Goal: Communication & Community: Share content

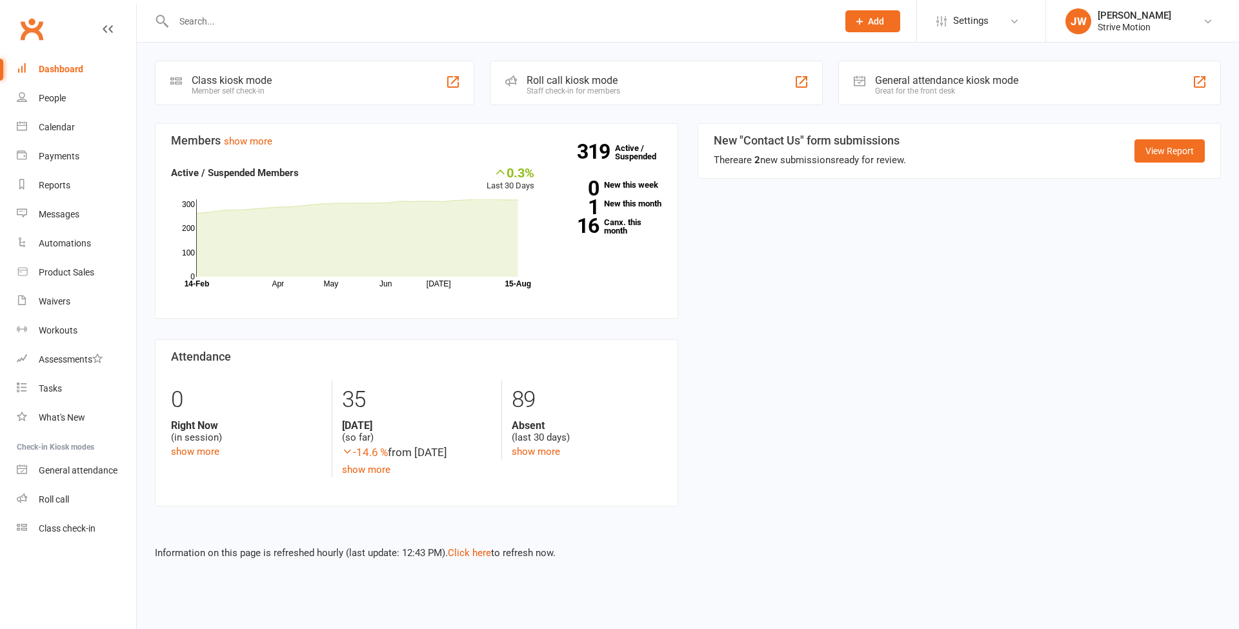
click at [258, 32] on div at bounding box center [492, 21] width 674 height 42
click at [227, 8] on div at bounding box center [492, 21] width 674 height 42
click at [219, 19] on input "text" at bounding box center [499, 21] width 659 height 18
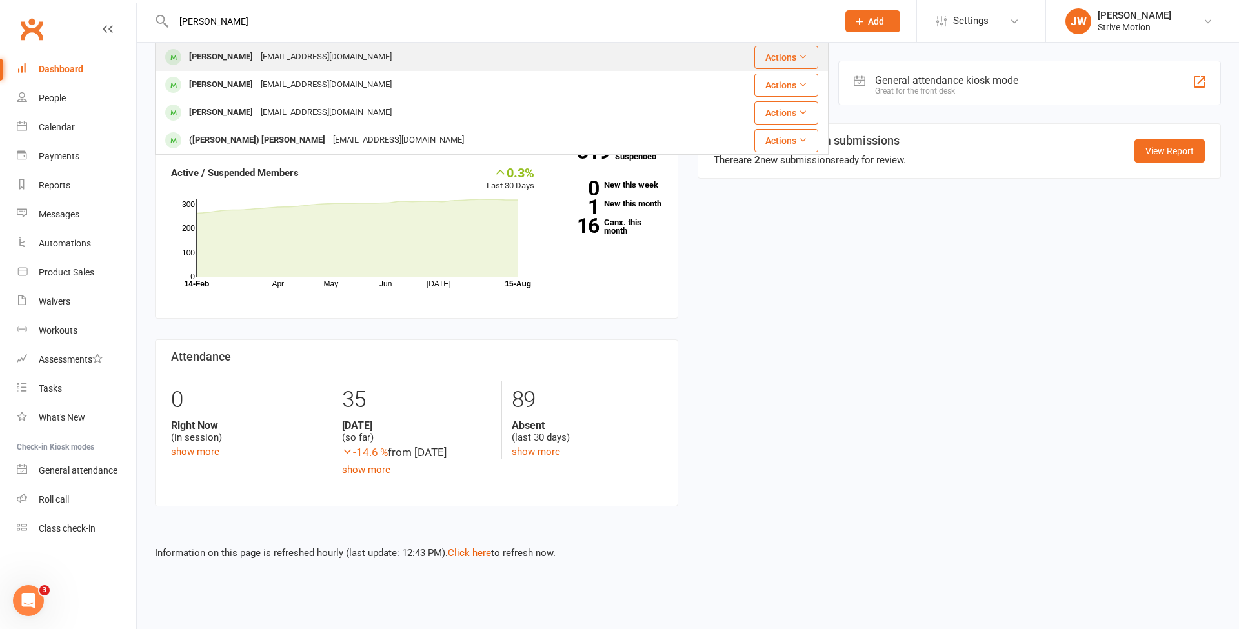
type input "[PERSON_NAME]"
click at [234, 51] on div "[PERSON_NAME]" at bounding box center [221, 57] width 72 height 19
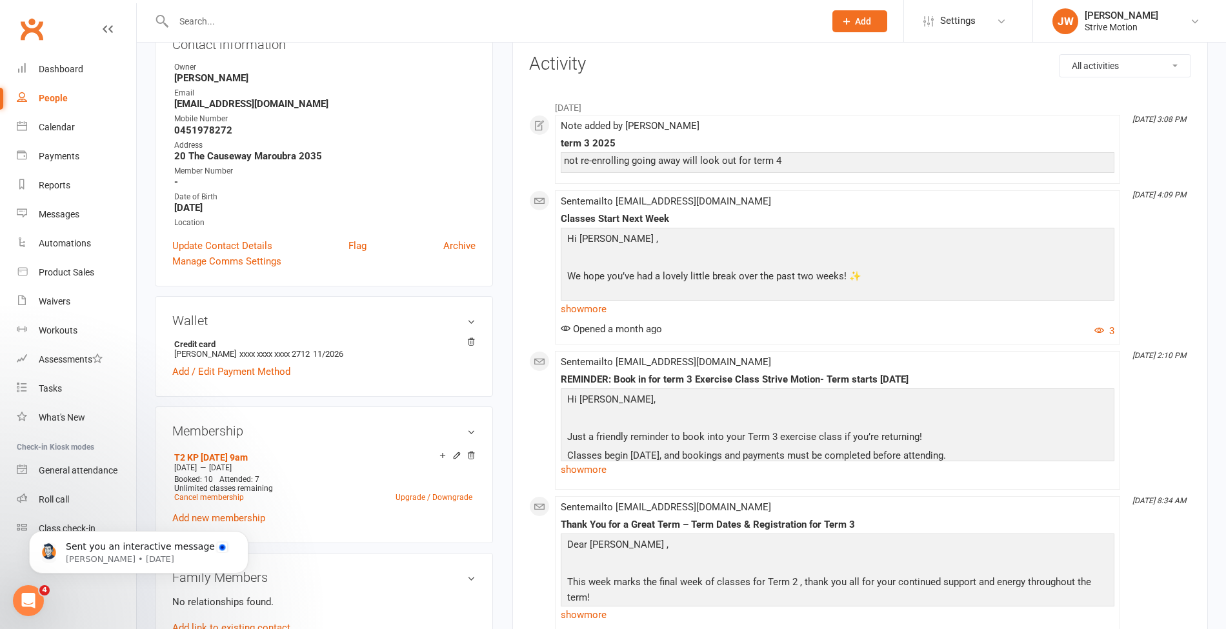
scroll to position [156, 0]
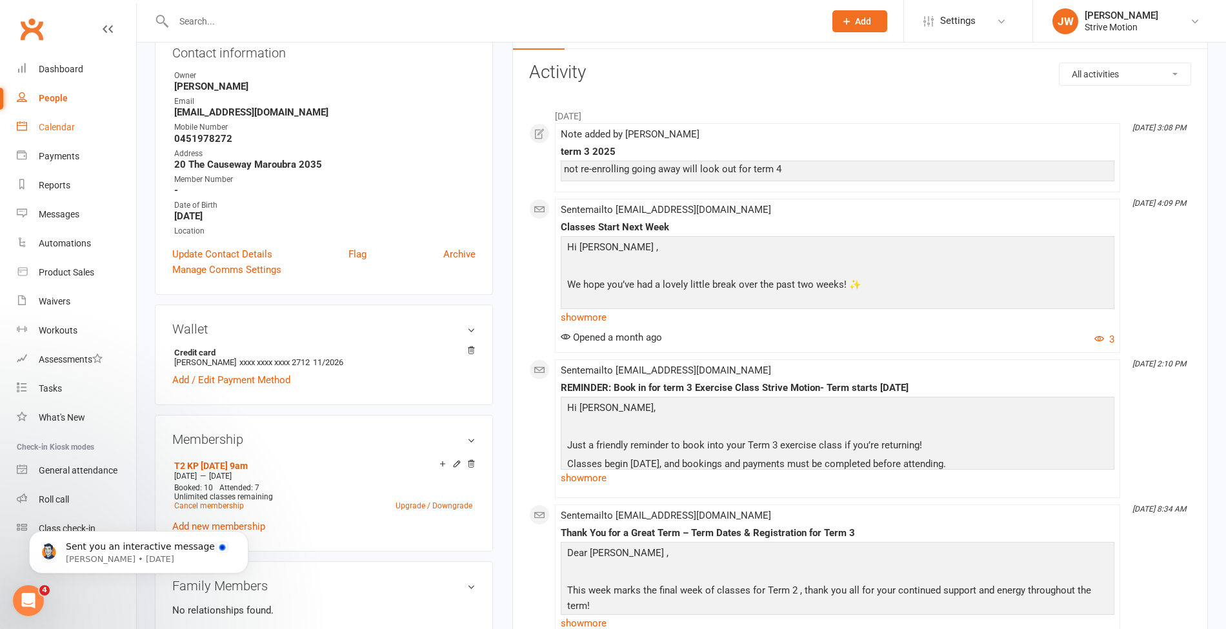
click at [52, 129] on div "Calendar" at bounding box center [57, 127] width 36 height 10
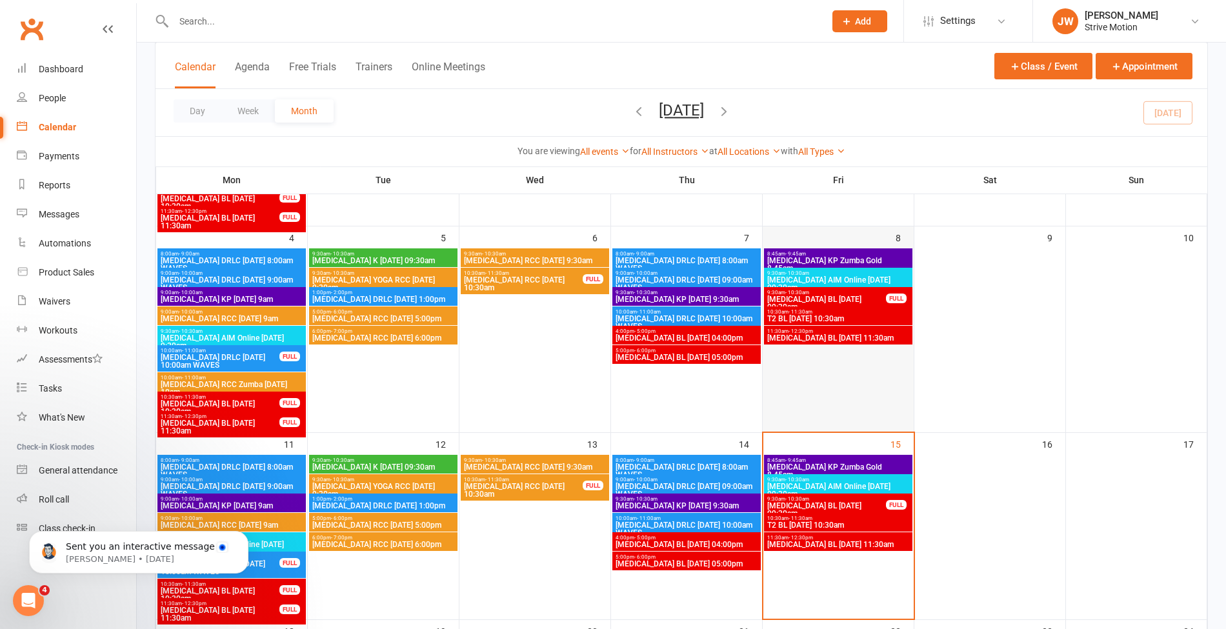
scroll to position [339, 0]
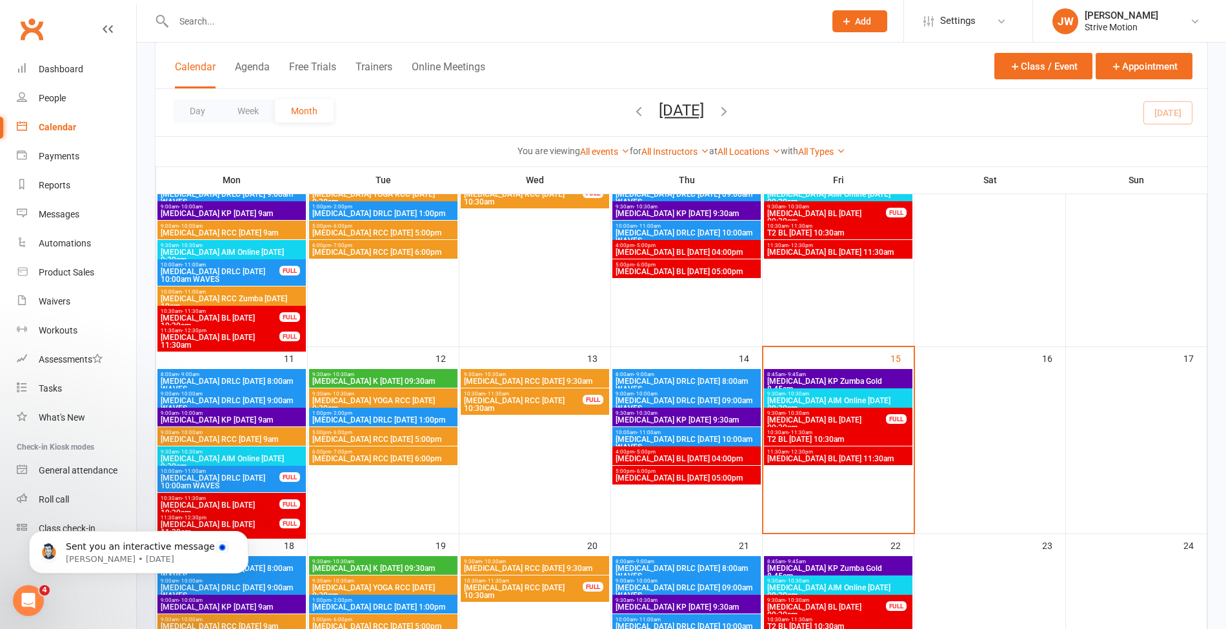
click at [840, 438] on span "T2 BL [DATE] 10:30am" at bounding box center [838, 440] width 143 height 8
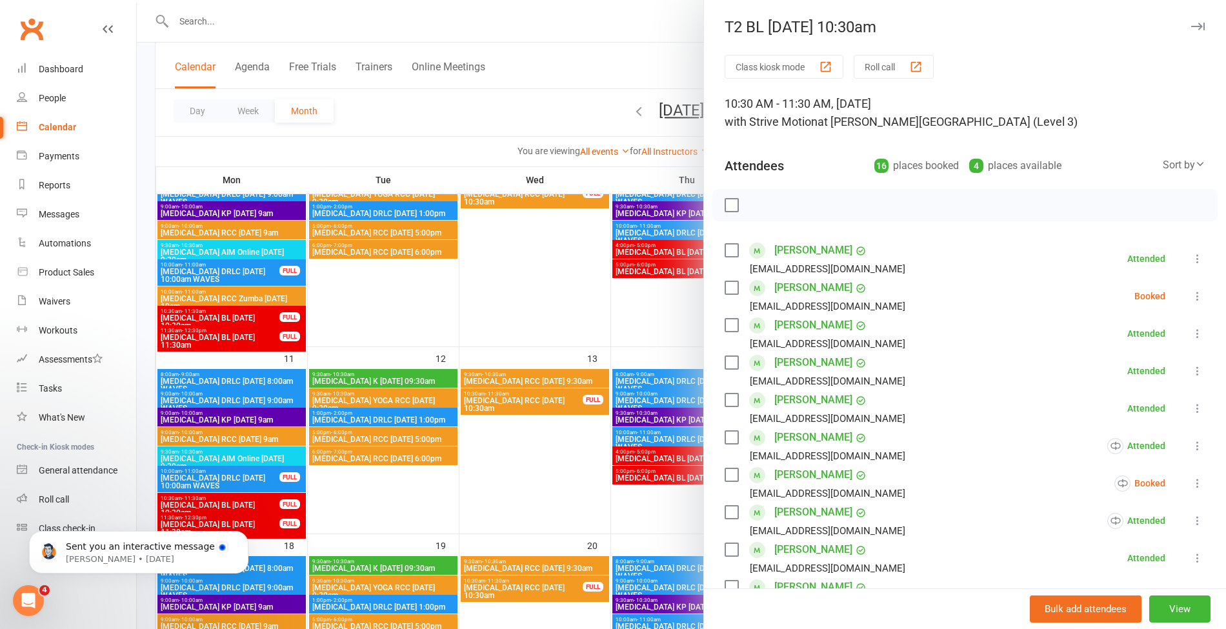
click at [534, 108] on div at bounding box center [681, 314] width 1089 height 629
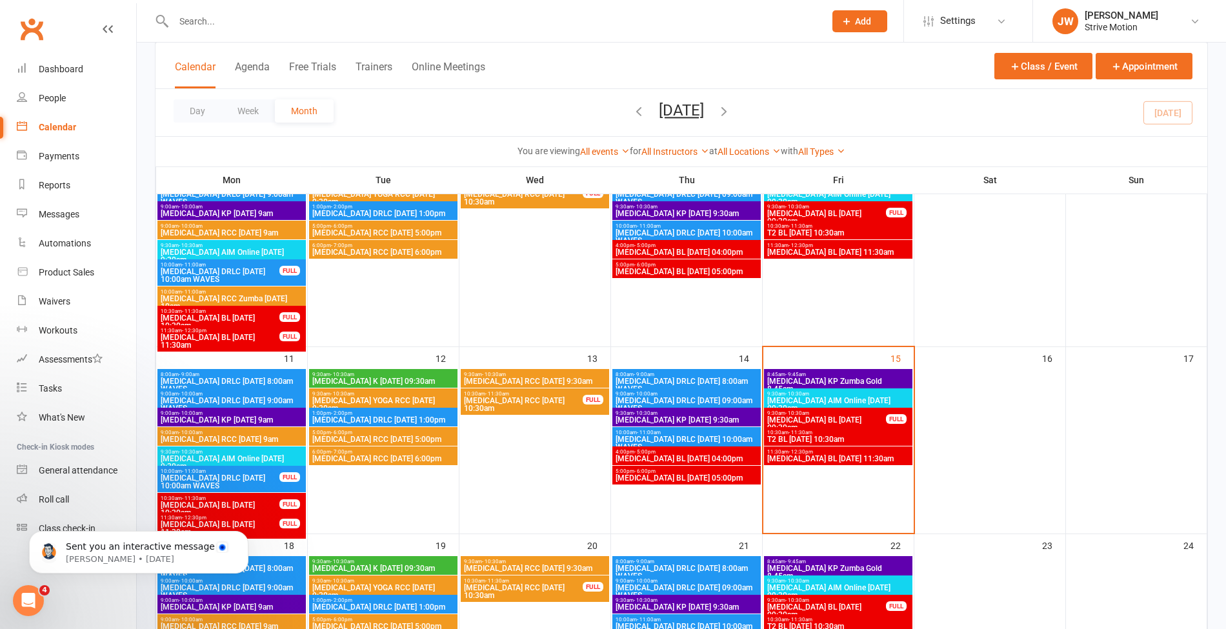
click at [816, 432] on span "10:30am - 11:30am" at bounding box center [838, 433] width 143 height 6
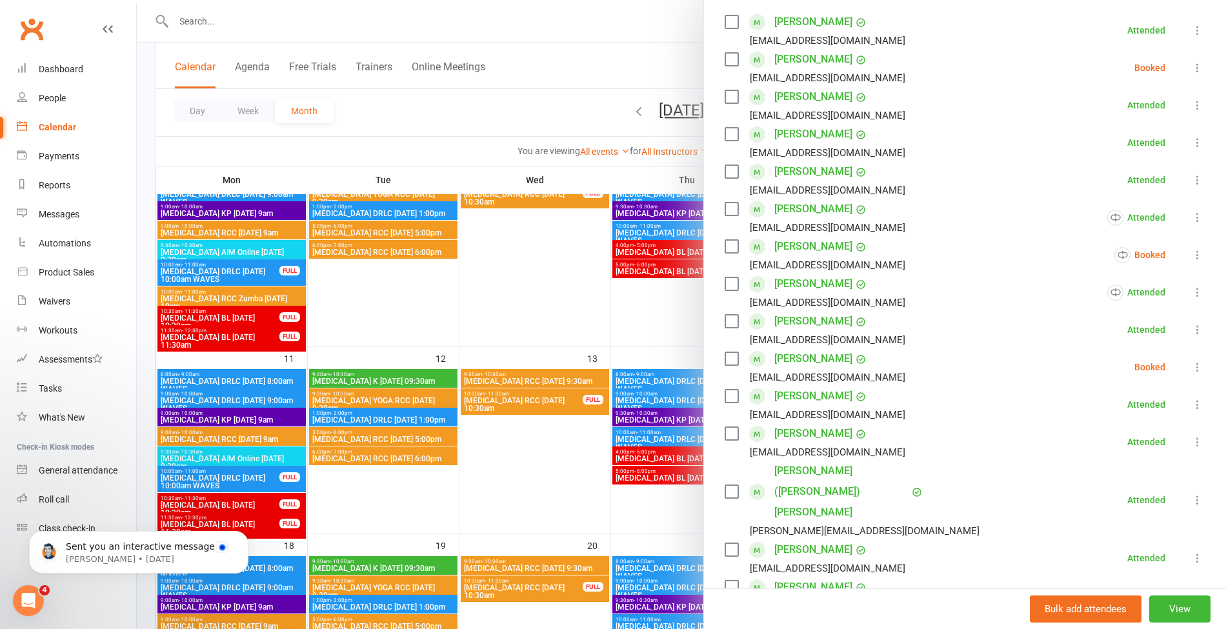
scroll to position [226, 0]
click at [634, 48] on div at bounding box center [681, 314] width 1089 height 629
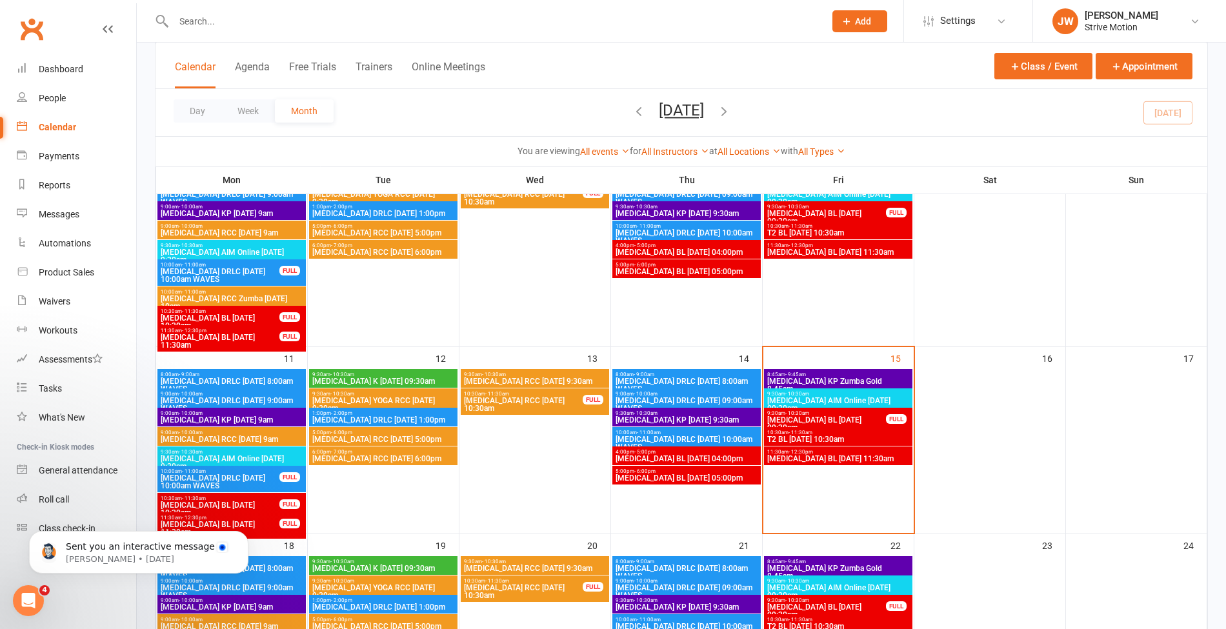
click at [812, 452] on span "11:30am - 12:30pm" at bounding box center [838, 452] width 143 height 6
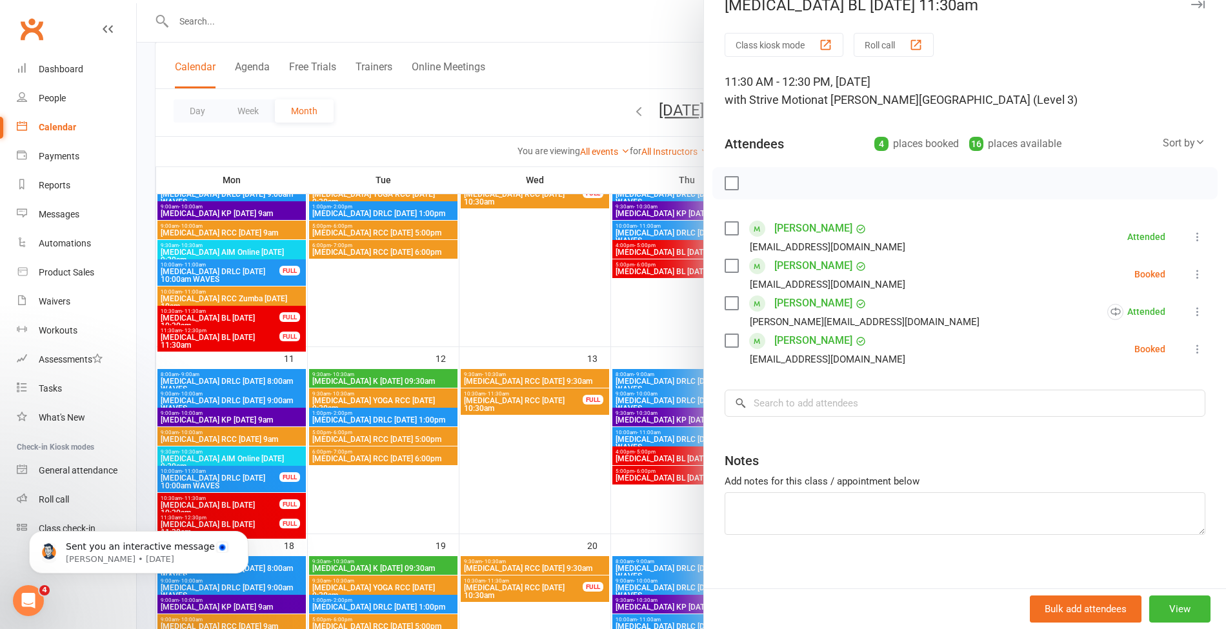
scroll to position [0, 0]
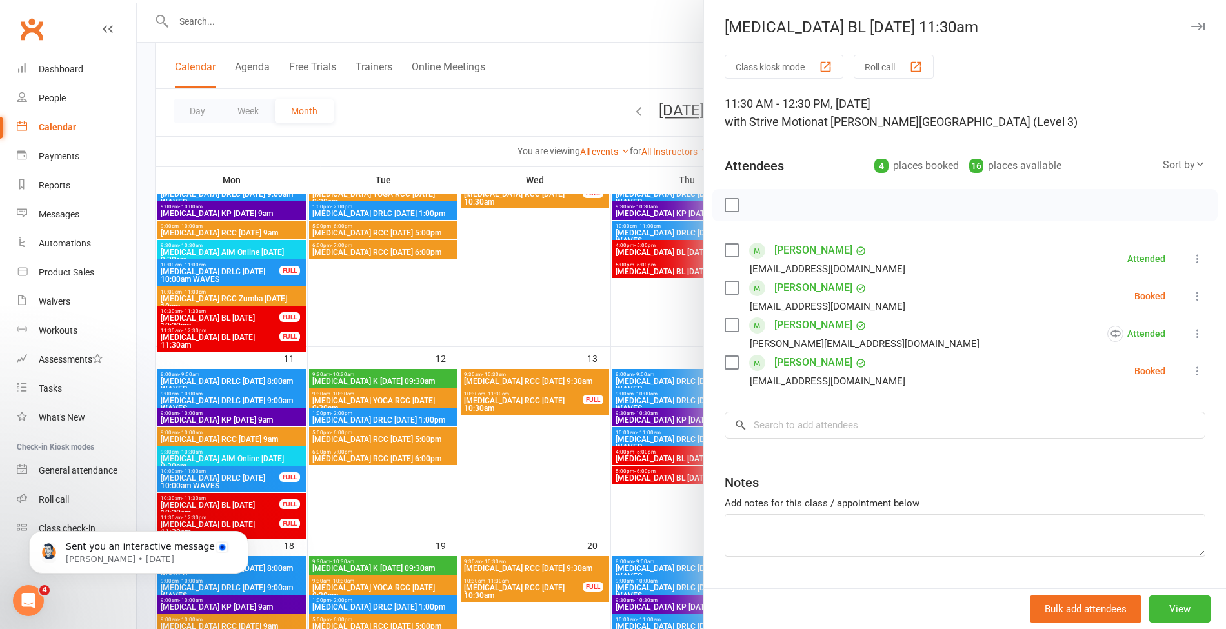
click at [572, 97] on div at bounding box center [681, 314] width 1089 height 629
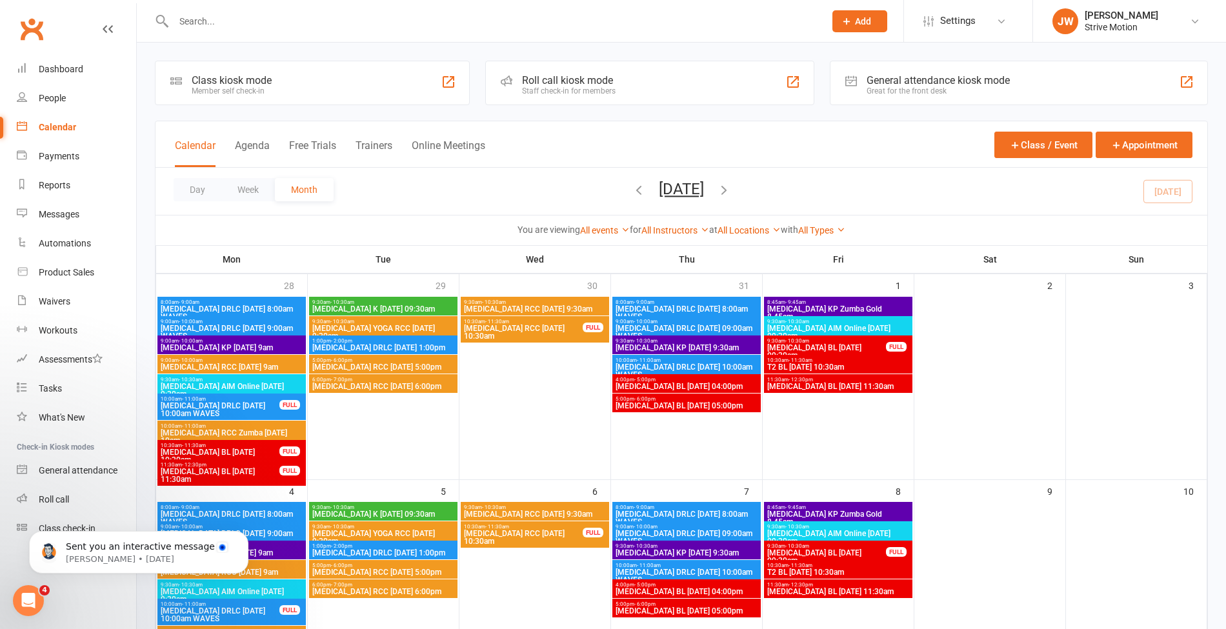
click at [632, 198] on button "button" at bounding box center [639, 191] width 14 height 23
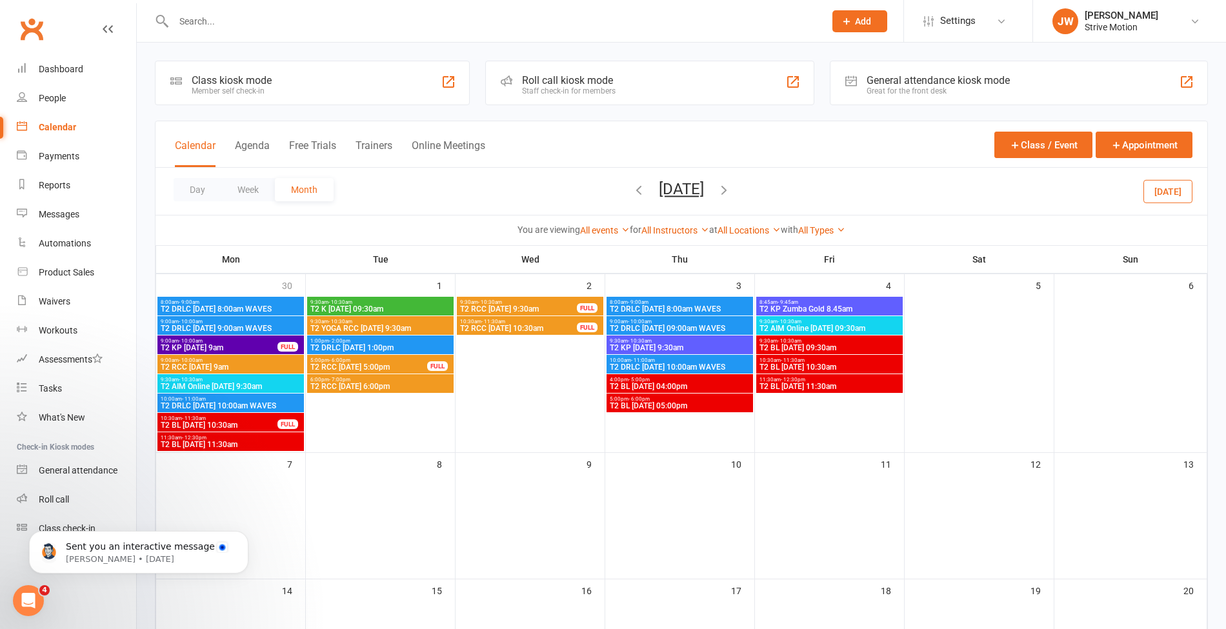
click at [632, 198] on button "button" at bounding box center [639, 191] width 14 height 23
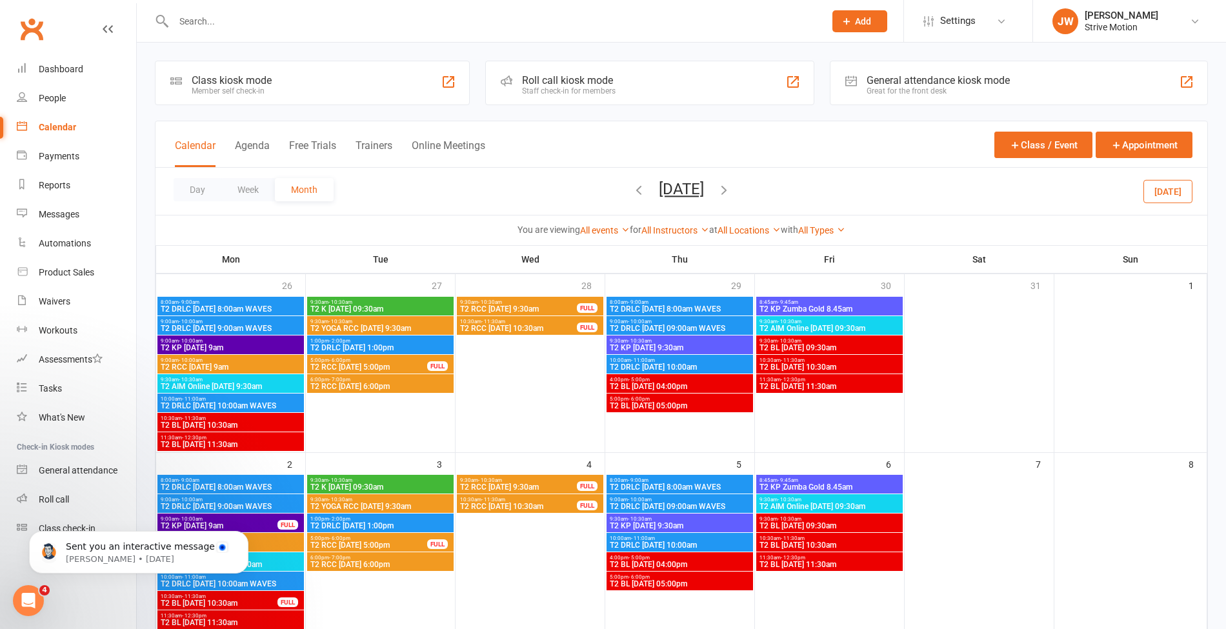
click at [834, 383] on span "T2 BL [DATE] 11:30am" at bounding box center [829, 387] width 141 height 8
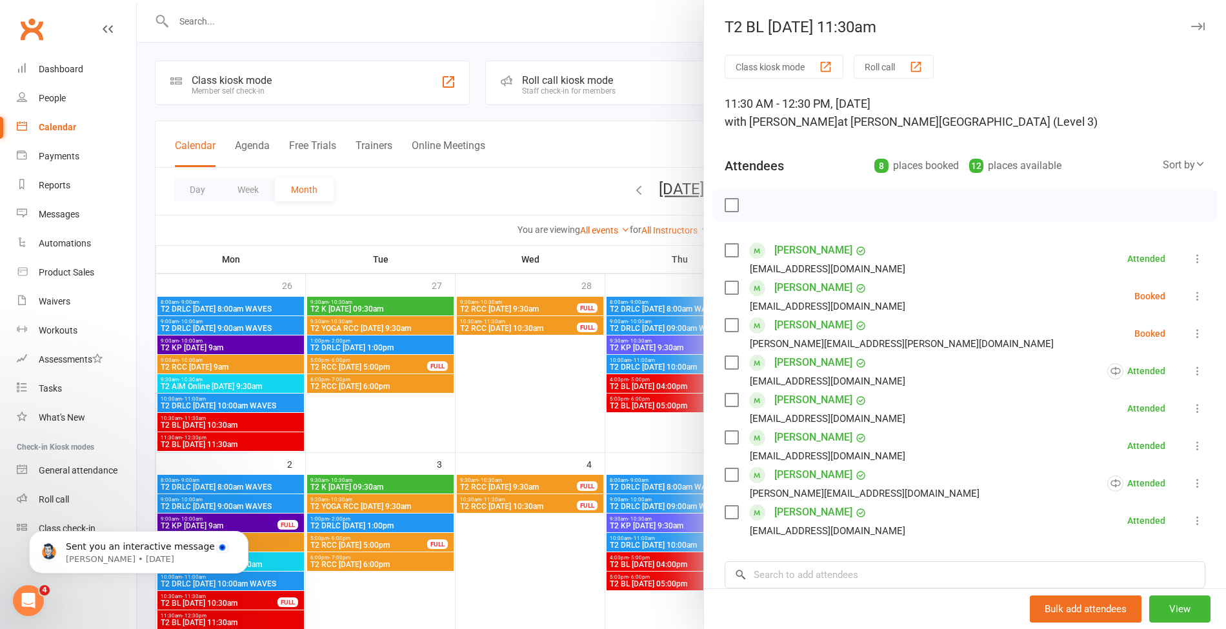
click at [569, 137] on div at bounding box center [681, 314] width 1089 height 629
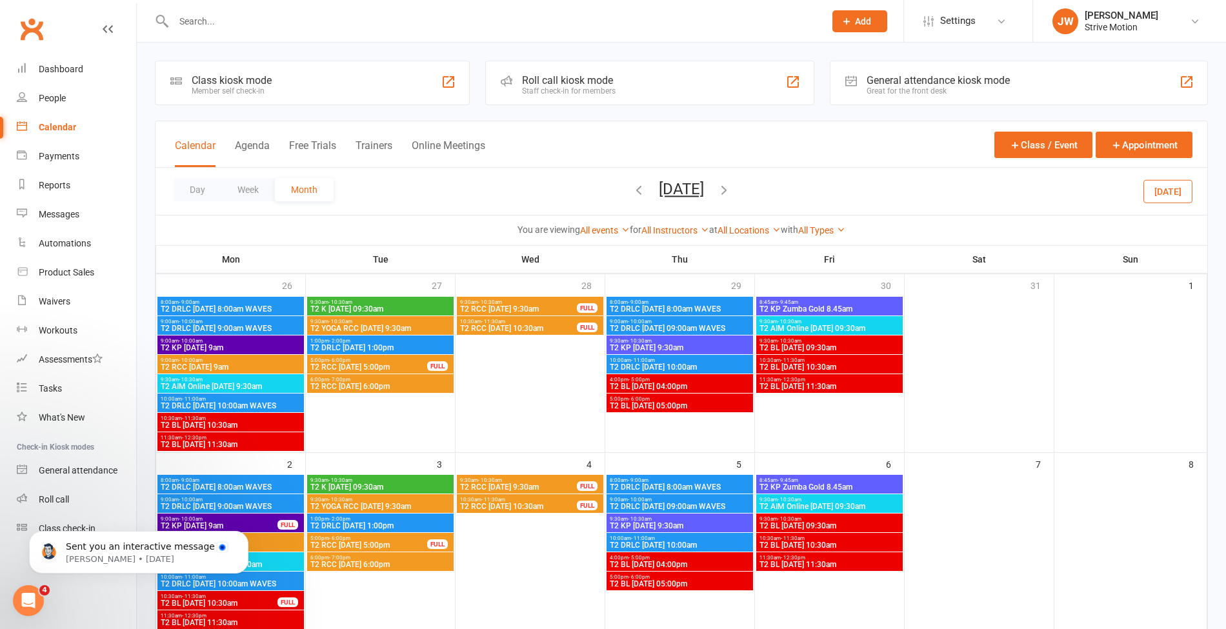
click at [632, 192] on icon "button" at bounding box center [639, 190] width 14 height 14
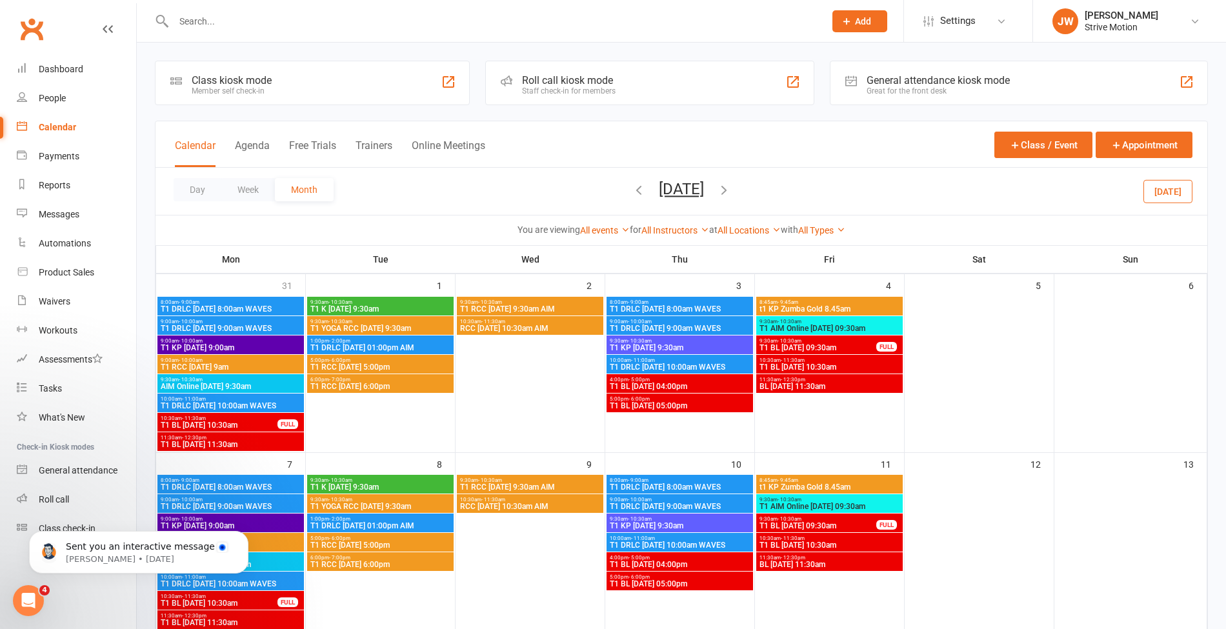
click at [795, 383] on span "BL [DATE] 11:30am" at bounding box center [829, 387] width 141 height 8
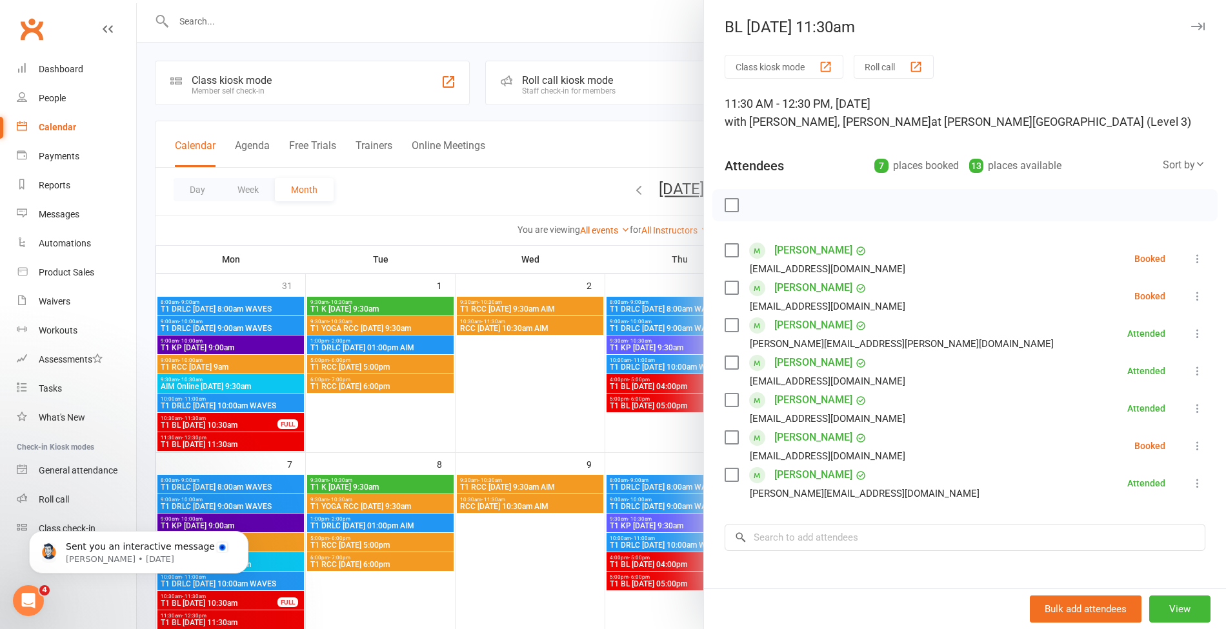
click at [537, 134] on div at bounding box center [681, 314] width 1089 height 629
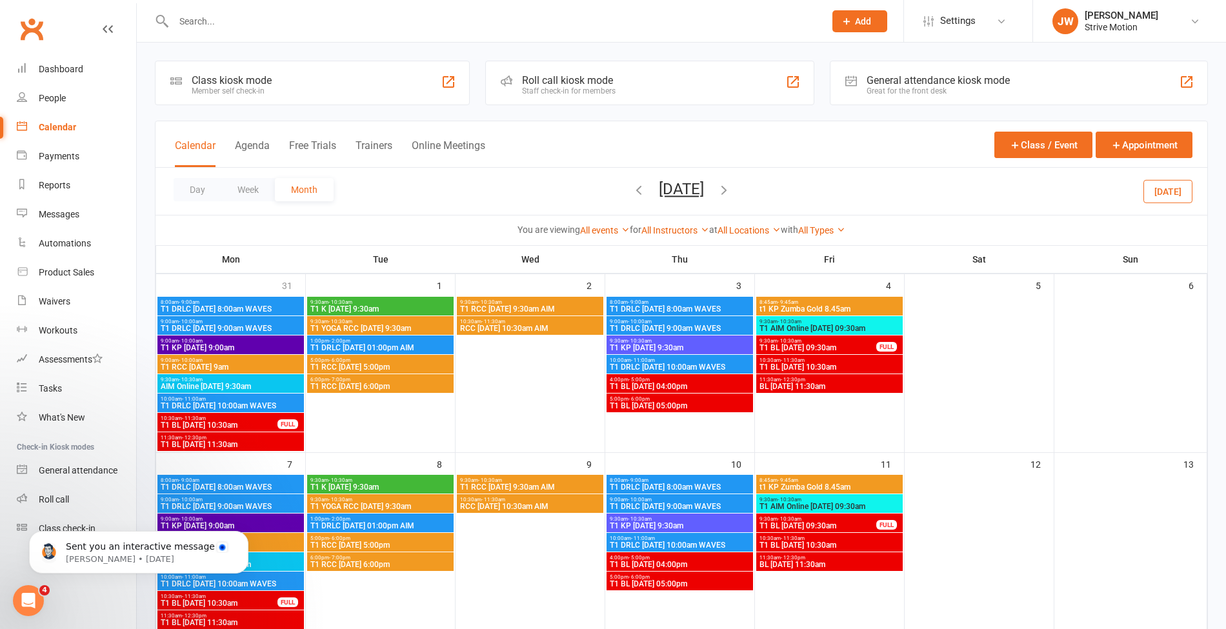
click at [632, 201] on button "button" at bounding box center [639, 191] width 14 height 23
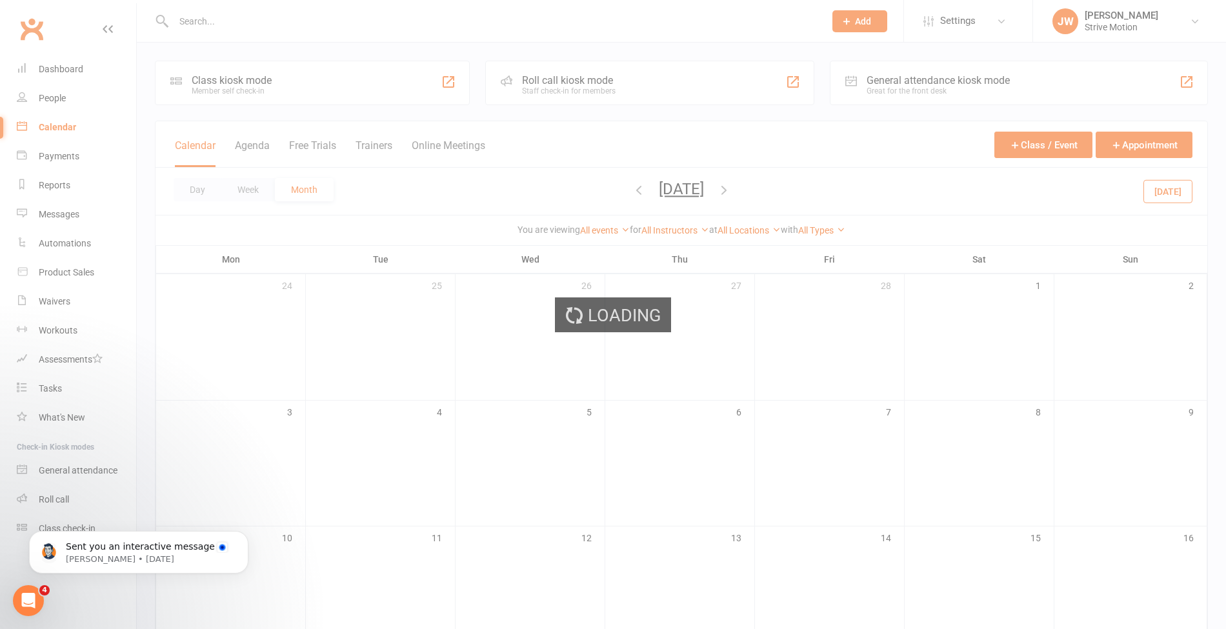
click at [619, 201] on div "Loading" at bounding box center [613, 314] width 1226 height 629
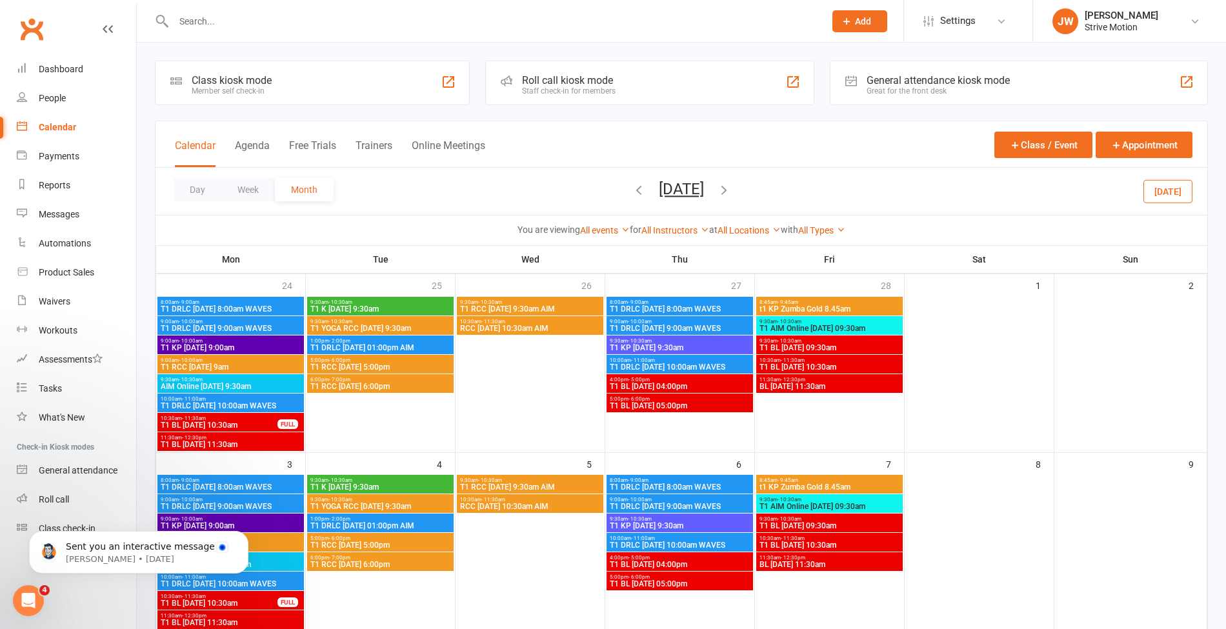
click at [632, 201] on button "button" at bounding box center [639, 191] width 14 height 23
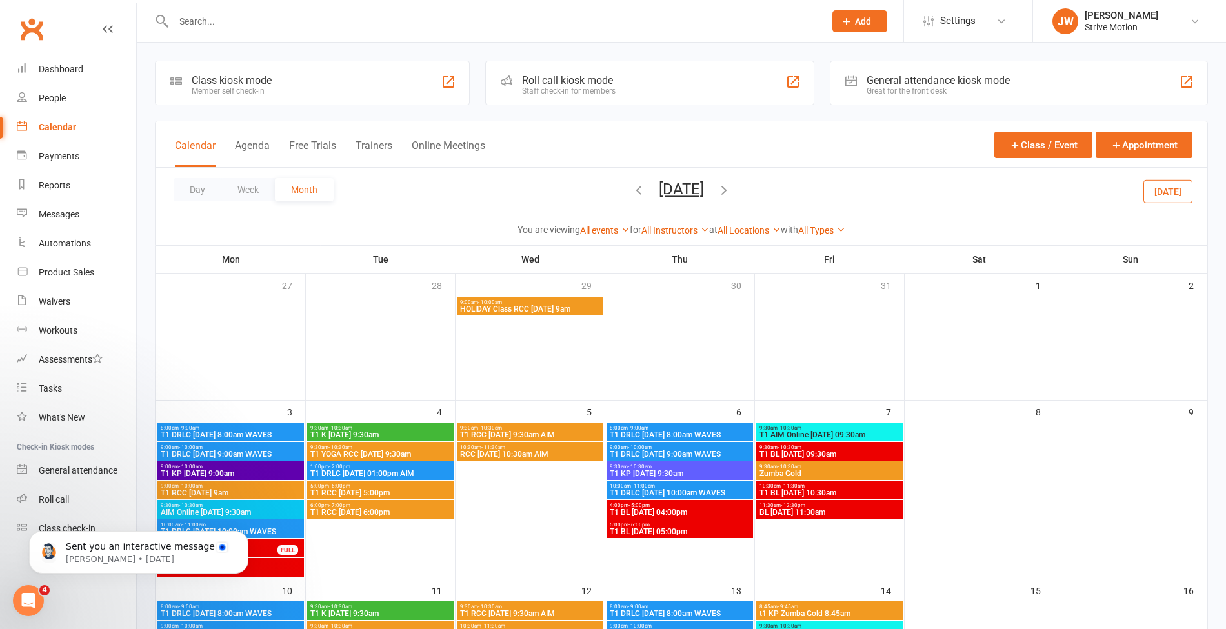
click at [816, 510] on span "BL [DATE] 11:30am" at bounding box center [829, 513] width 141 height 8
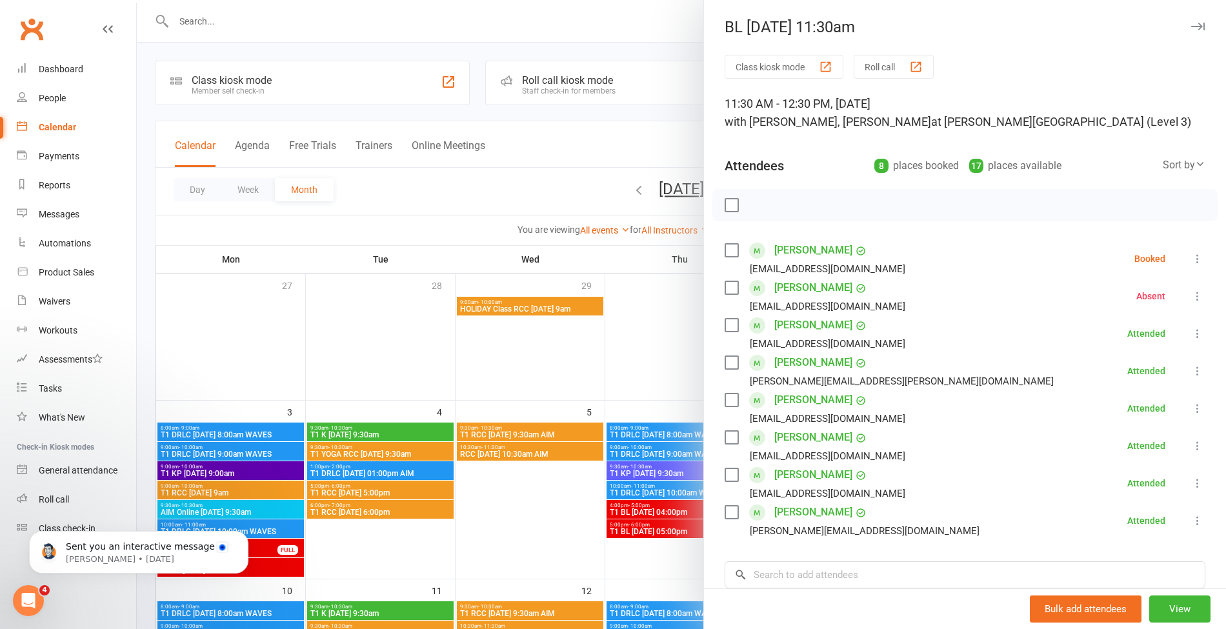
click at [531, 141] on div at bounding box center [681, 314] width 1089 height 629
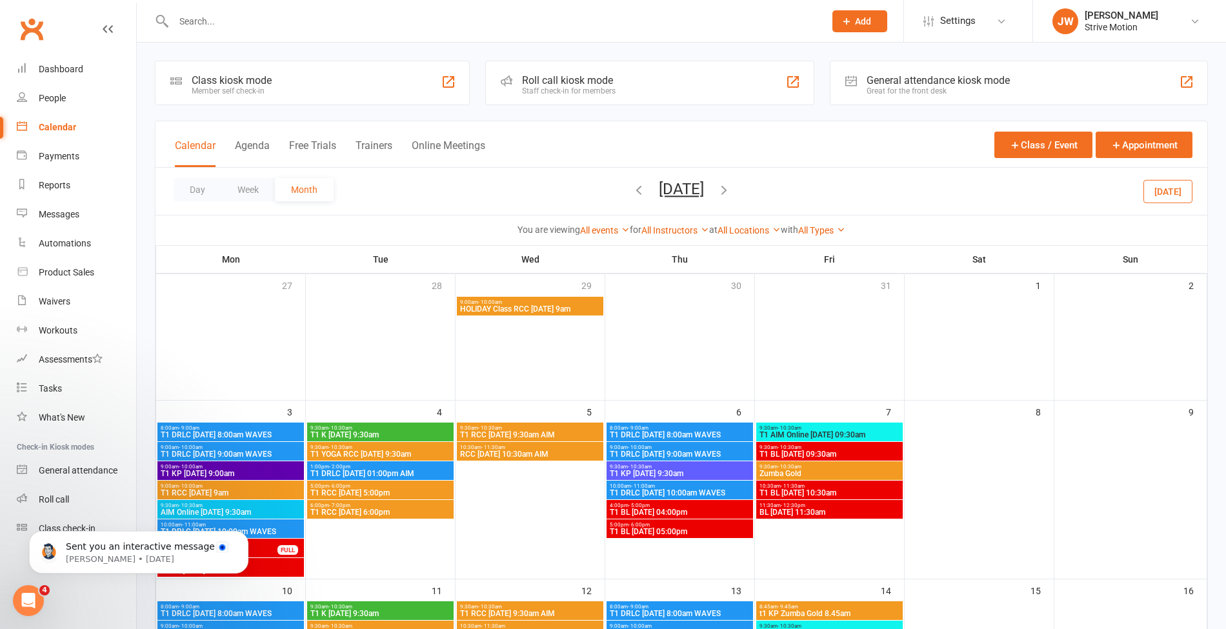
click at [632, 192] on icon "button" at bounding box center [639, 190] width 14 height 14
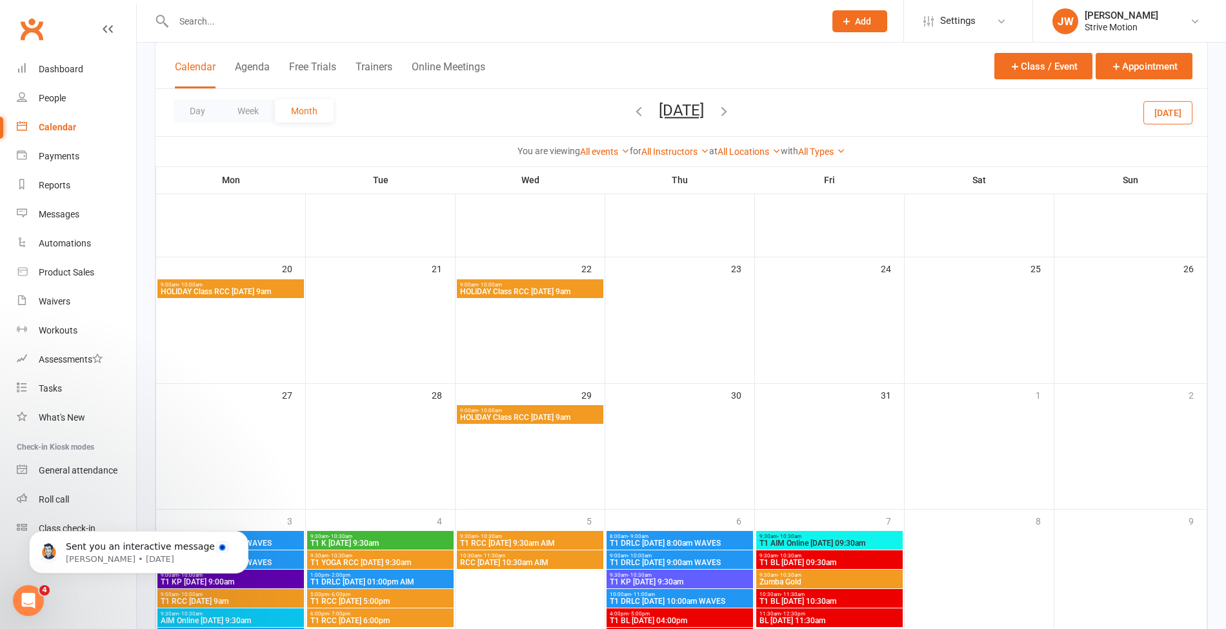
scroll to position [490, 0]
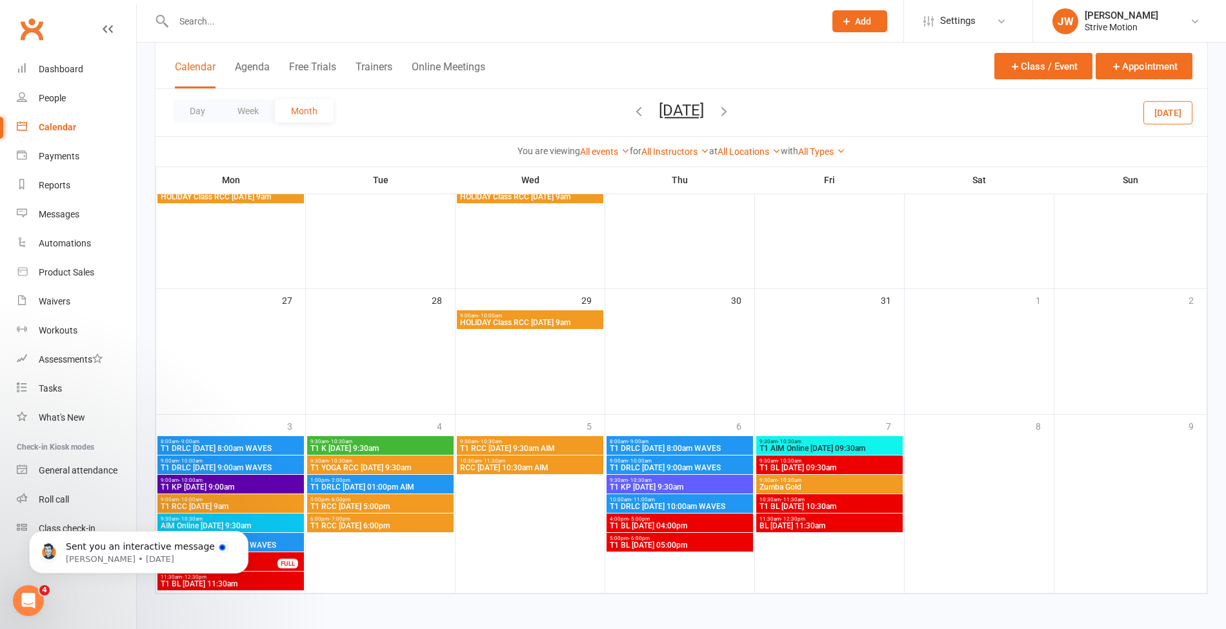
click at [790, 528] on span "BL [DATE] 11:30am" at bounding box center [829, 526] width 141 height 8
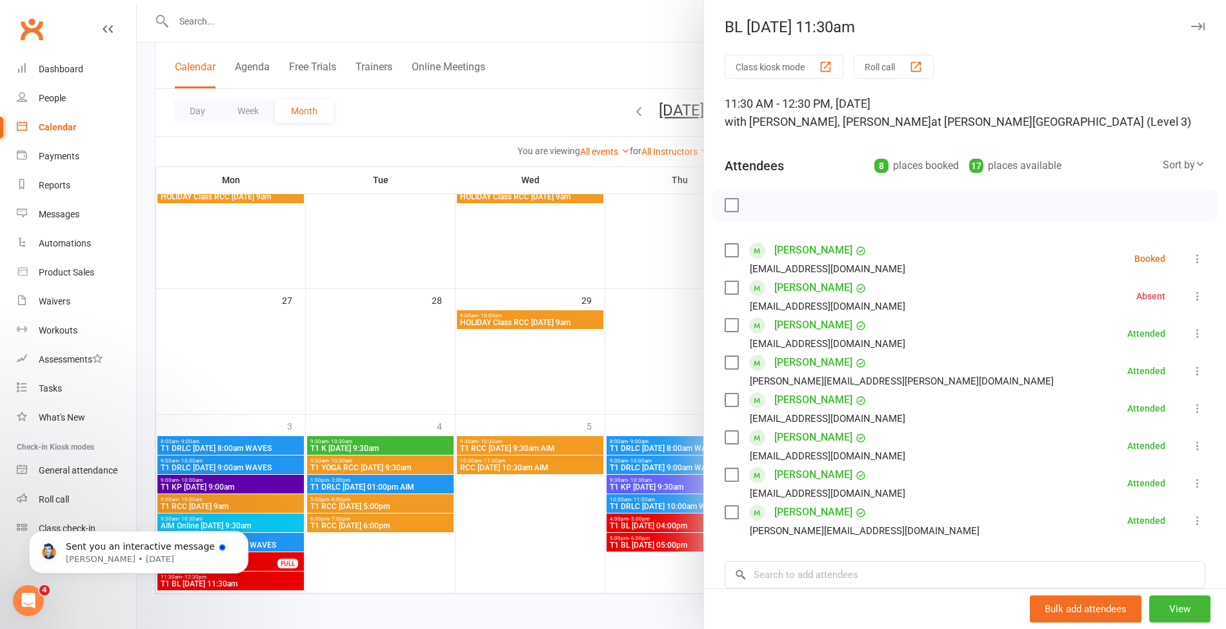
click at [545, 81] on div at bounding box center [681, 314] width 1089 height 629
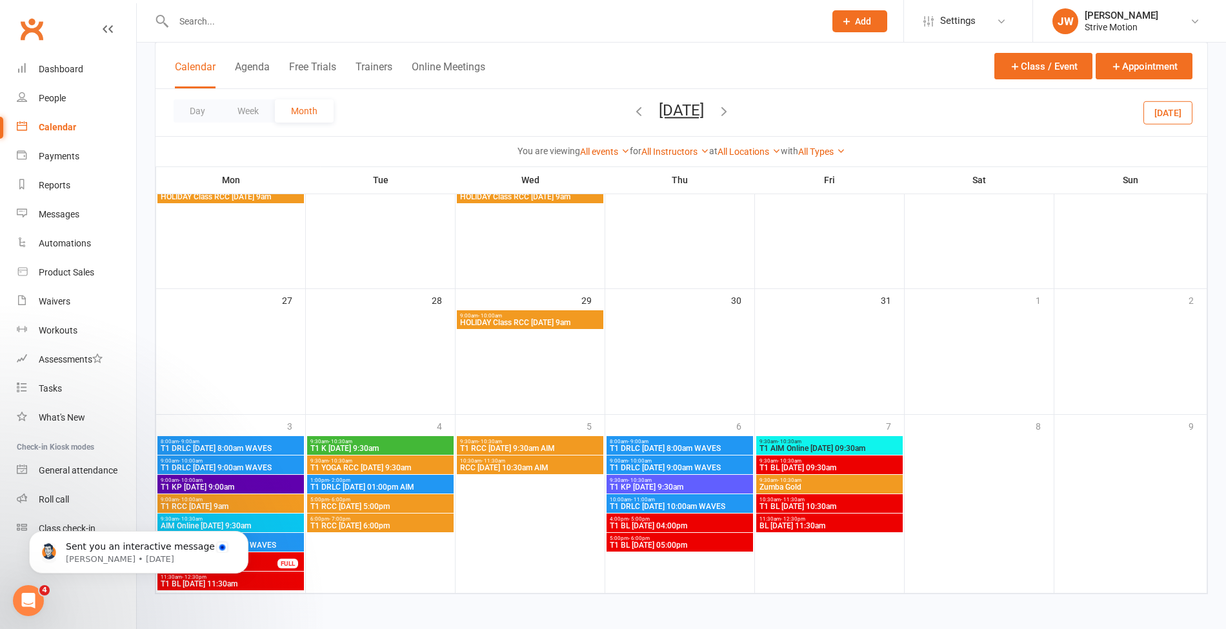
click at [731, 109] on icon "button" at bounding box center [724, 111] width 14 height 14
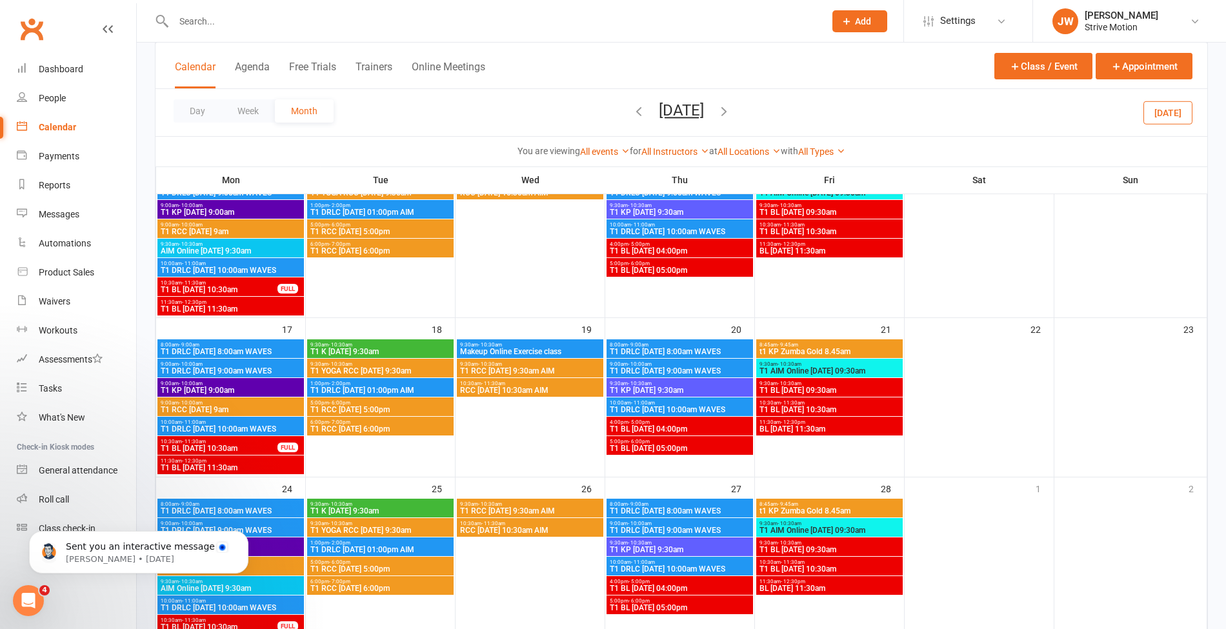
click at [731, 109] on icon "button" at bounding box center [724, 111] width 14 height 14
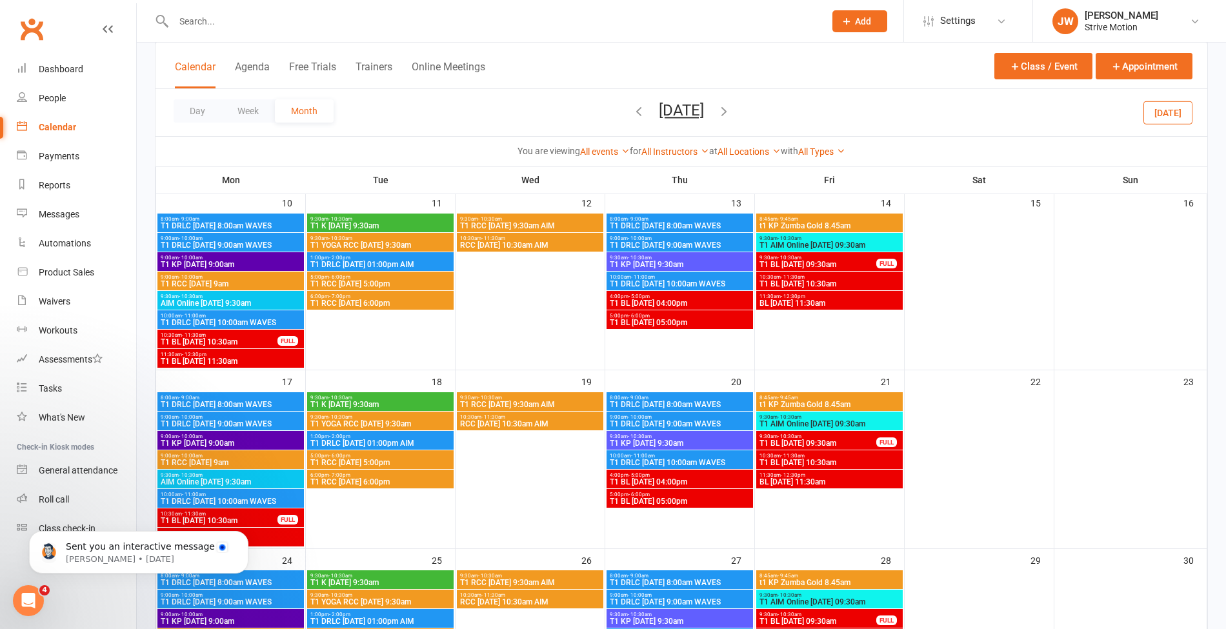
scroll to position [753, 0]
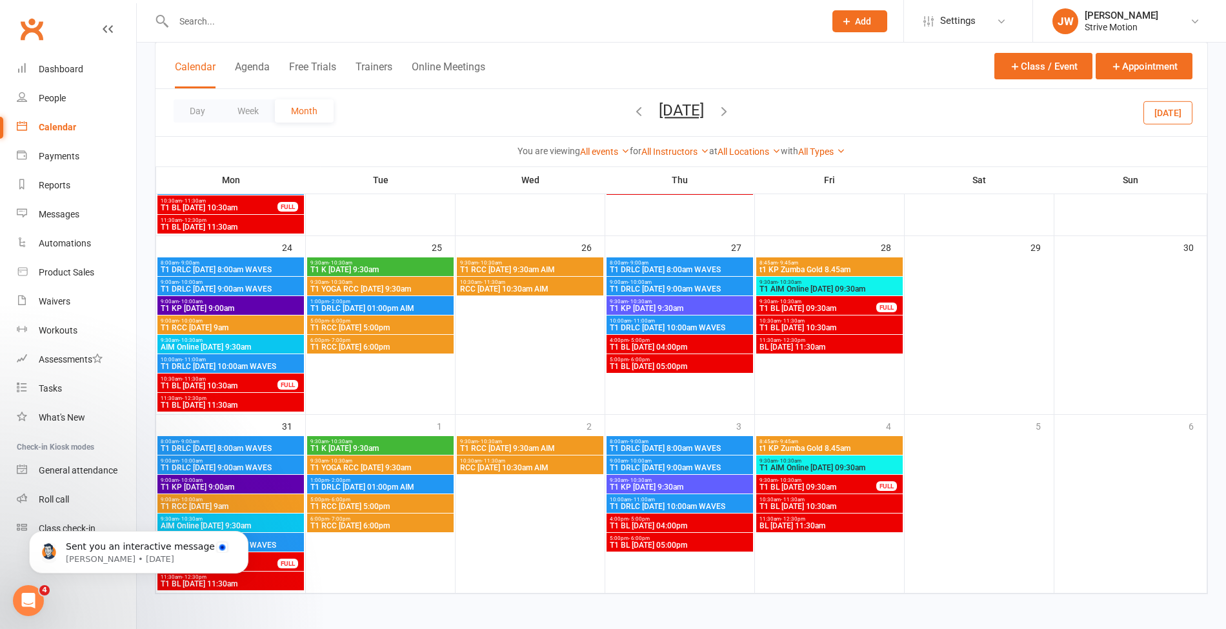
click at [731, 116] on icon "button" at bounding box center [724, 111] width 14 height 14
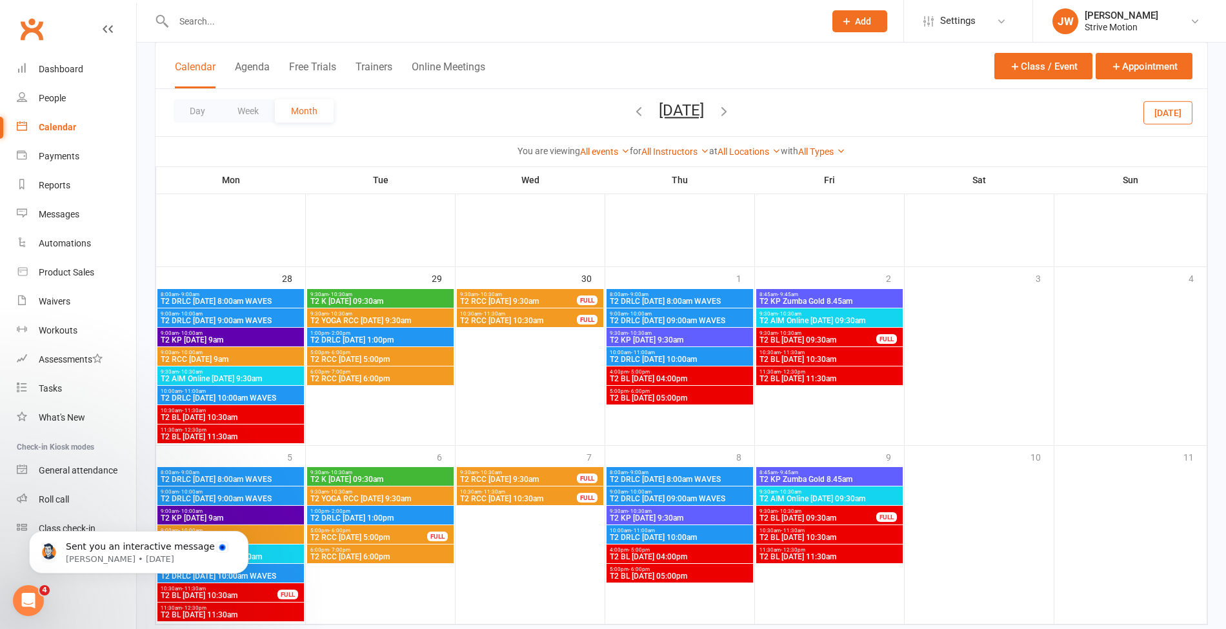
scroll to position [648, 0]
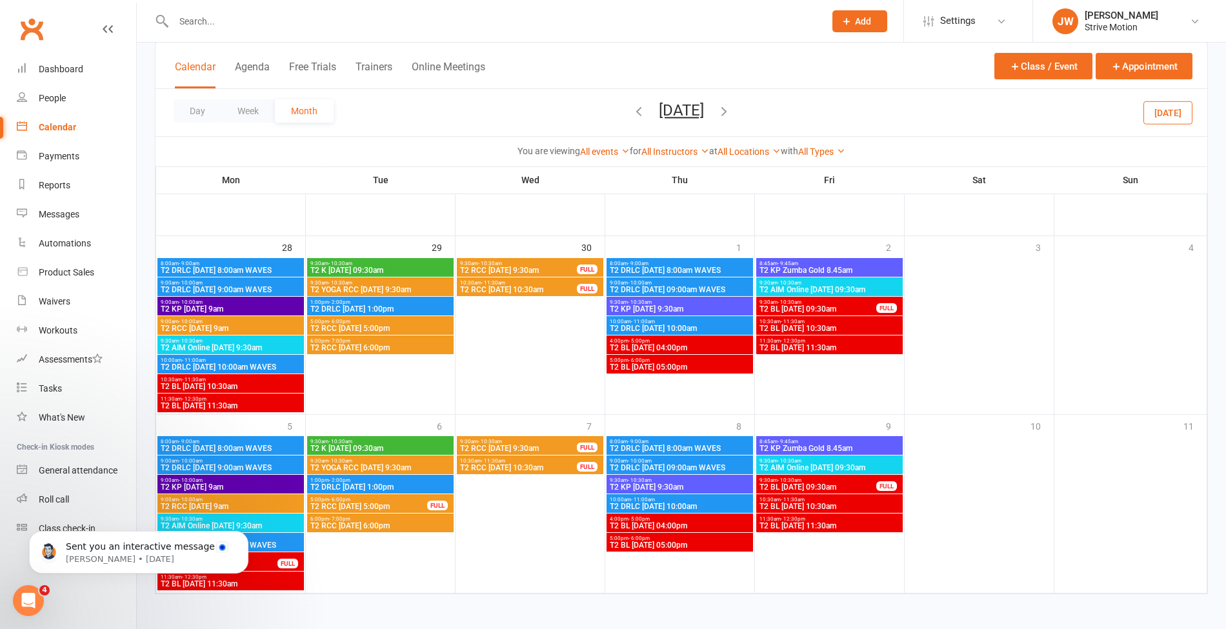
click at [731, 106] on icon "button" at bounding box center [724, 111] width 14 height 14
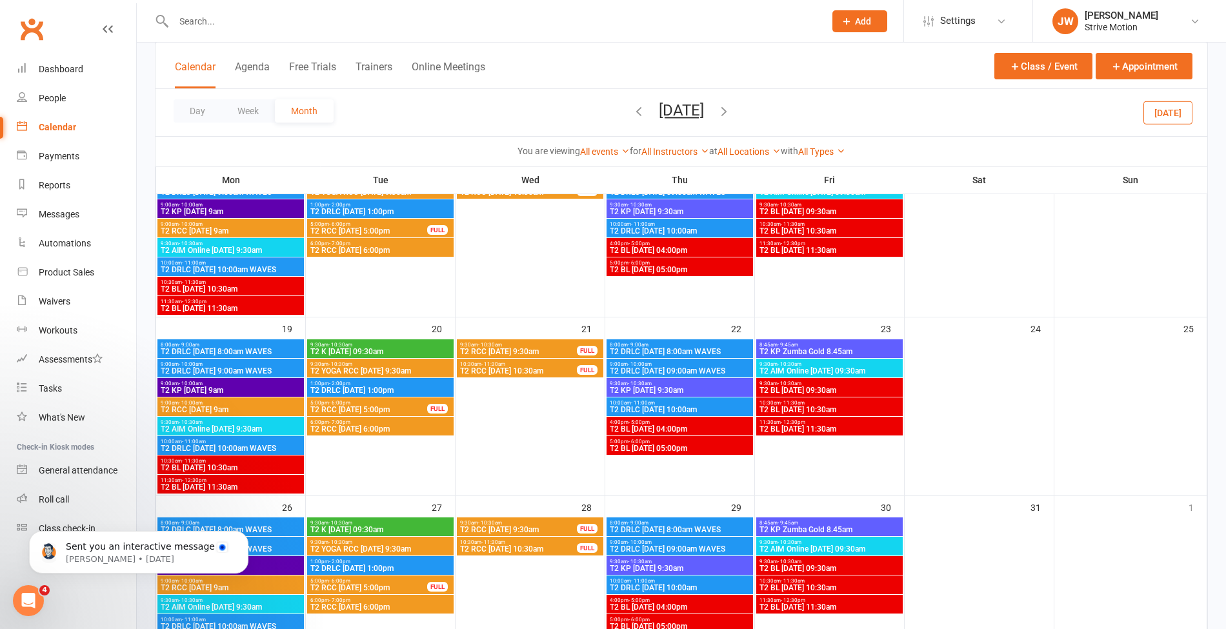
click at [731, 106] on icon "button" at bounding box center [724, 111] width 14 height 14
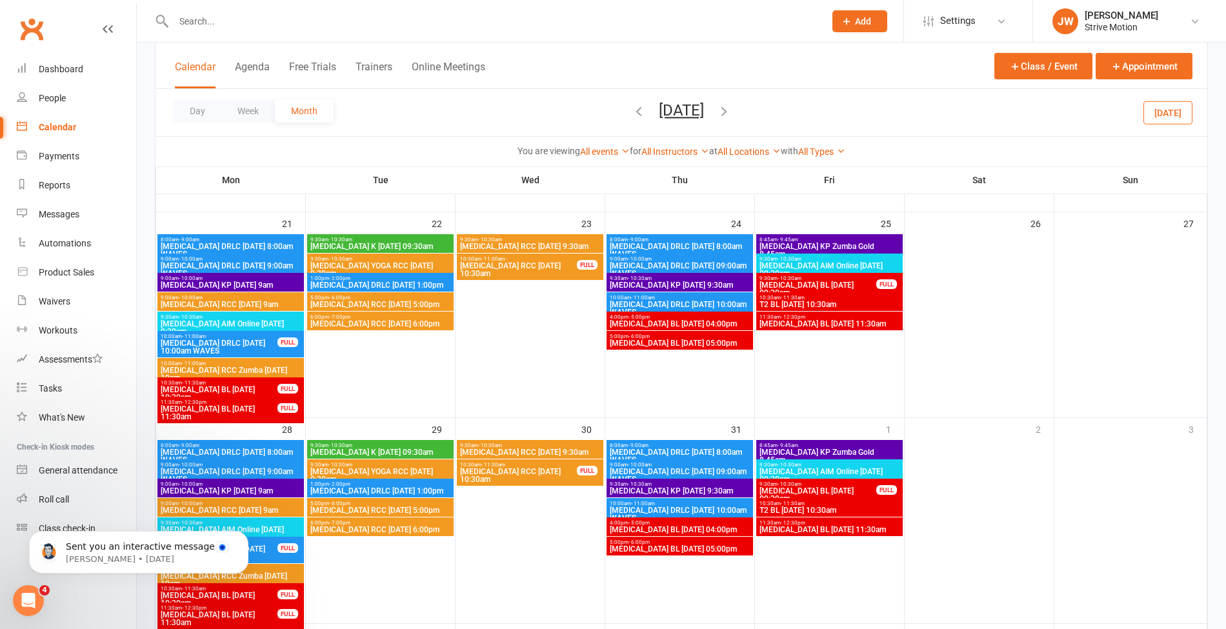
scroll to position [729, 0]
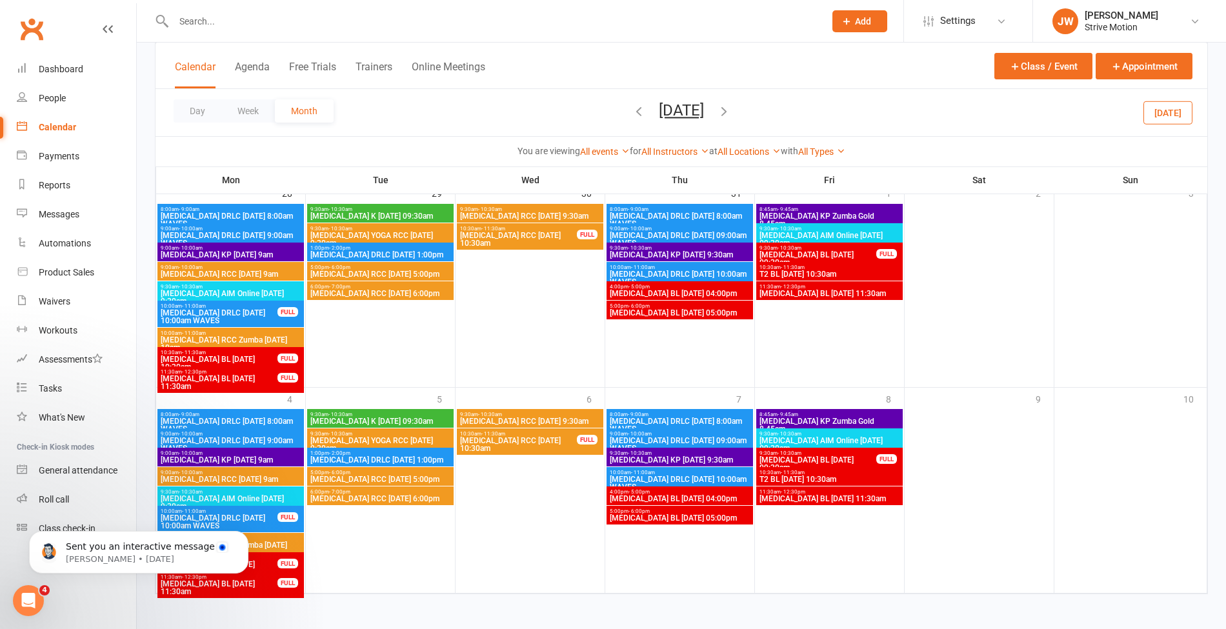
click at [798, 460] on span "[MEDICAL_DATA] BL [DATE] 09:30am" at bounding box center [818, 463] width 118 height 15
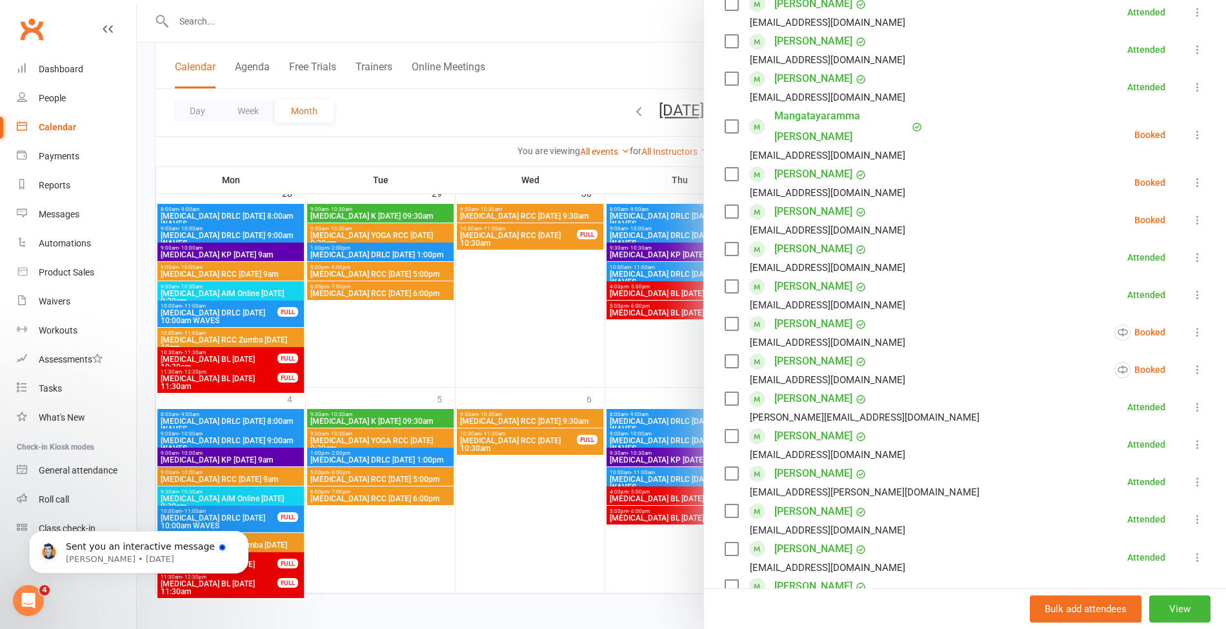
scroll to position [359, 0]
click at [796, 501] on link "[PERSON_NAME]" at bounding box center [813, 511] width 78 height 21
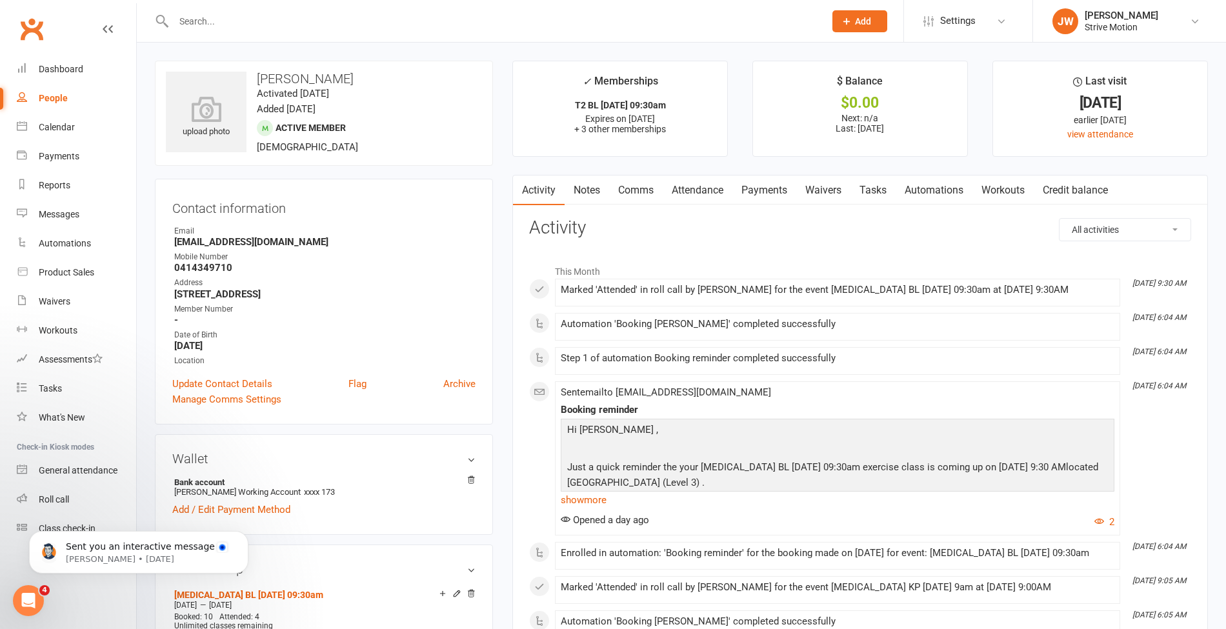
click at [756, 183] on link "Payments" at bounding box center [764, 191] width 64 height 30
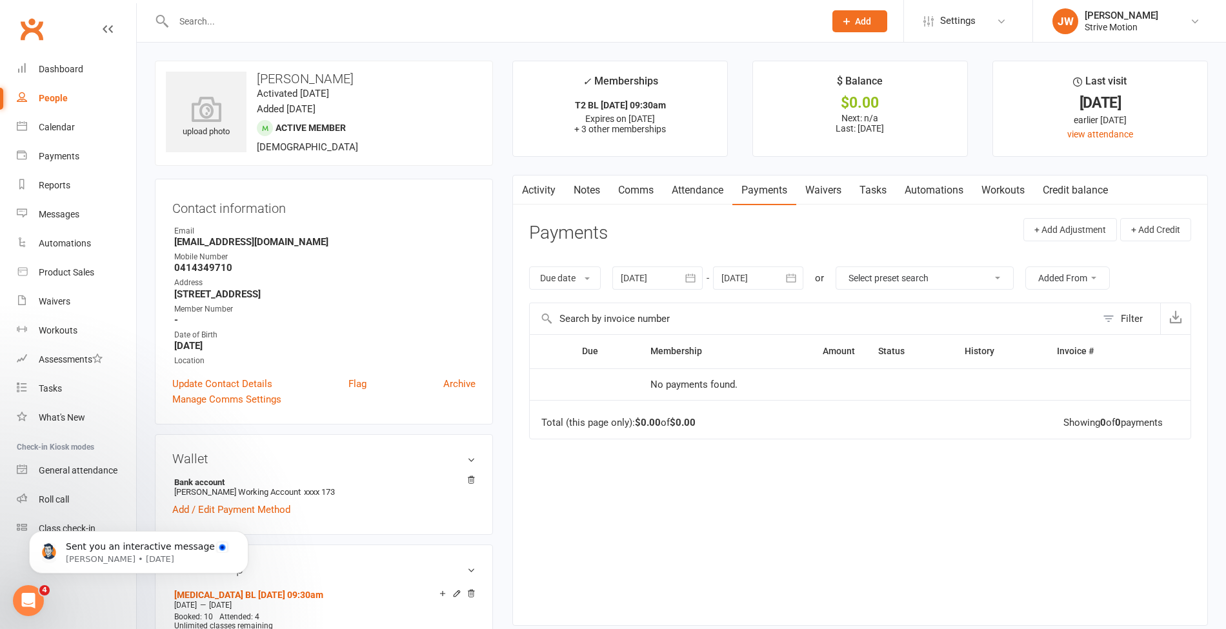
click at [656, 285] on div at bounding box center [657, 278] width 90 height 23
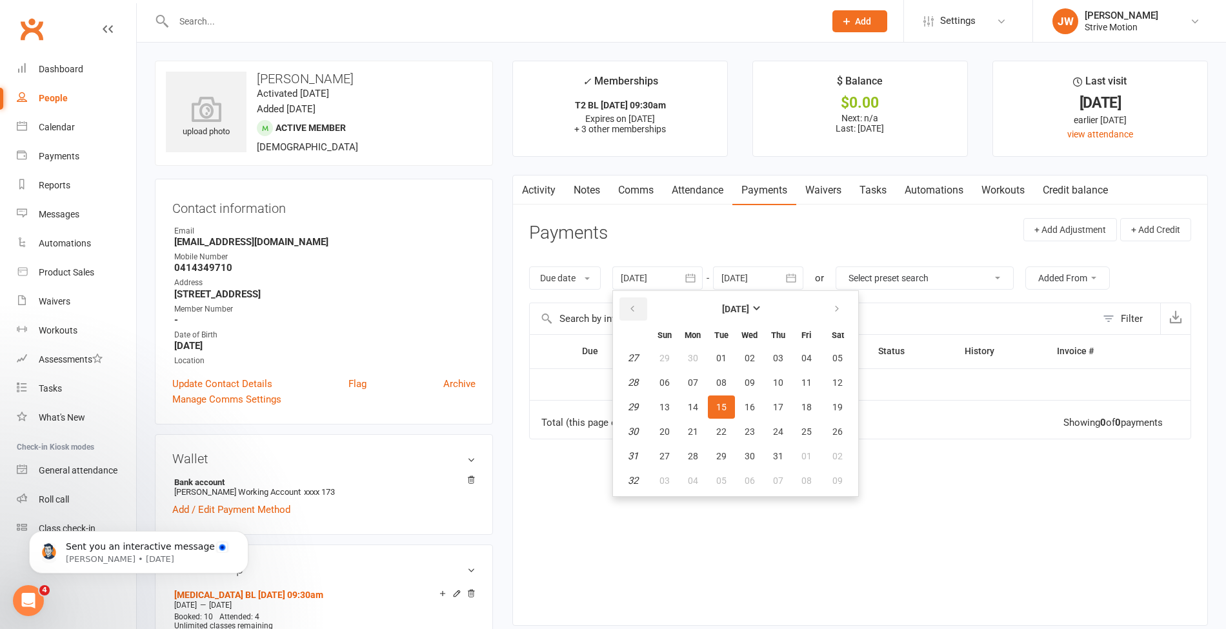
click at [630, 316] on button "button" at bounding box center [634, 308] width 28 height 23
click at [670, 385] on span "06" at bounding box center [665, 383] width 10 height 10
type input "[DATE]"
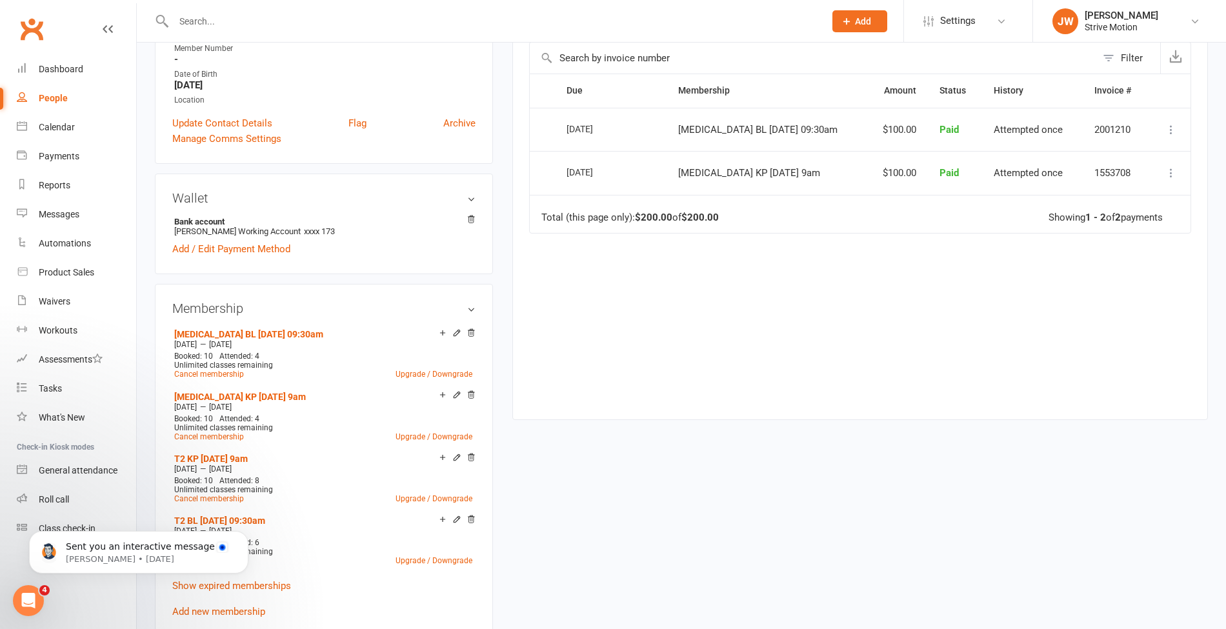
scroll to position [261, 0]
click at [59, 212] on div "Messages" at bounding box center [59, 214] width 41 height 10
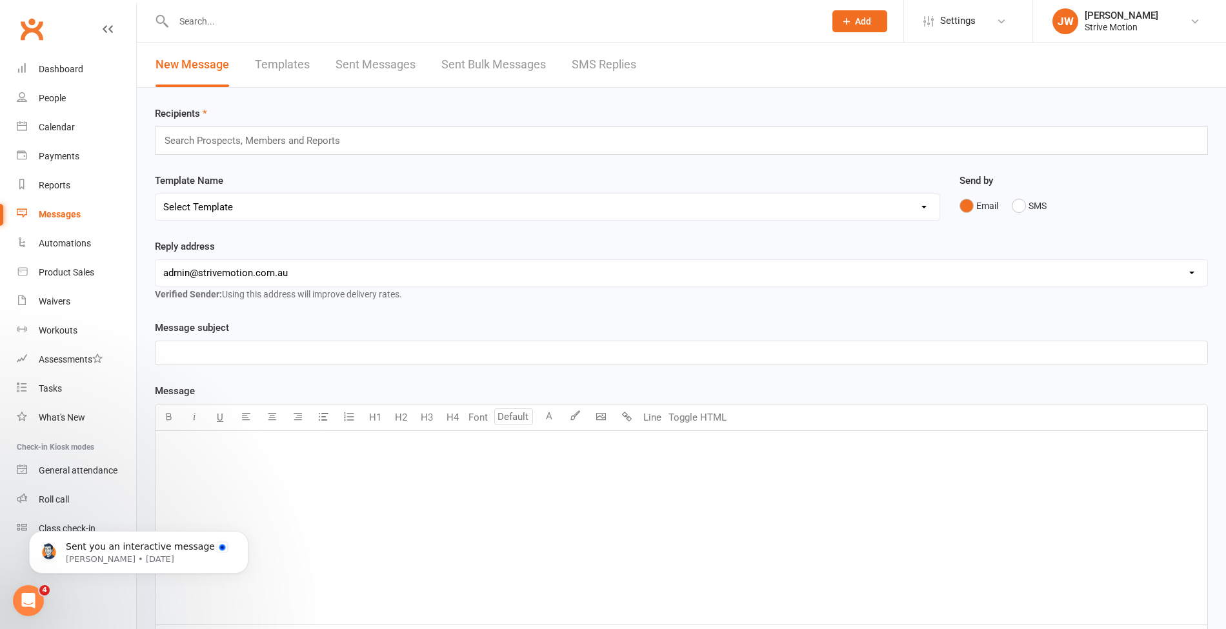
click at [316, 147] on input "text" at bounding box center [257, 140] width 189 height 17
paste input "[EMAIL_ADDRESS][DOMAIN_NAME]"
type input "[EMAIL_ADDRESS][DOMAIN_NAME]"
click at [280, 360] on div "﻿" at bounding box center [682, 352] width 1052 height 23
click at [296, 490] on div "﻿" at bounding box center [682, 528] width 1052 height 194
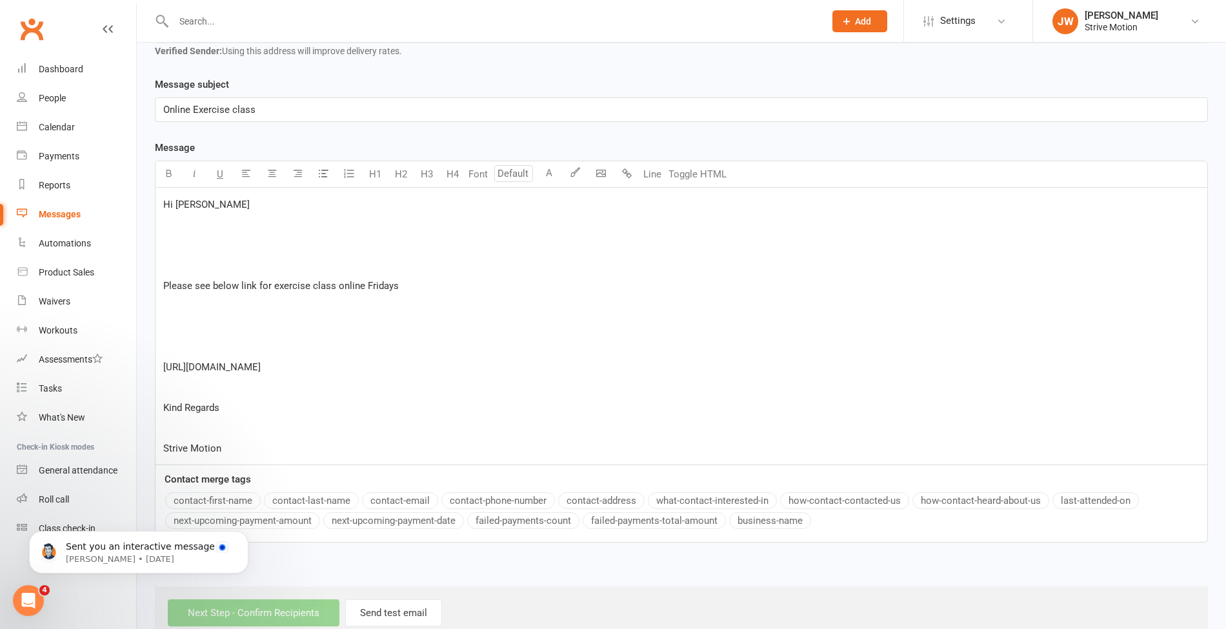
scroll to position [284, 0]
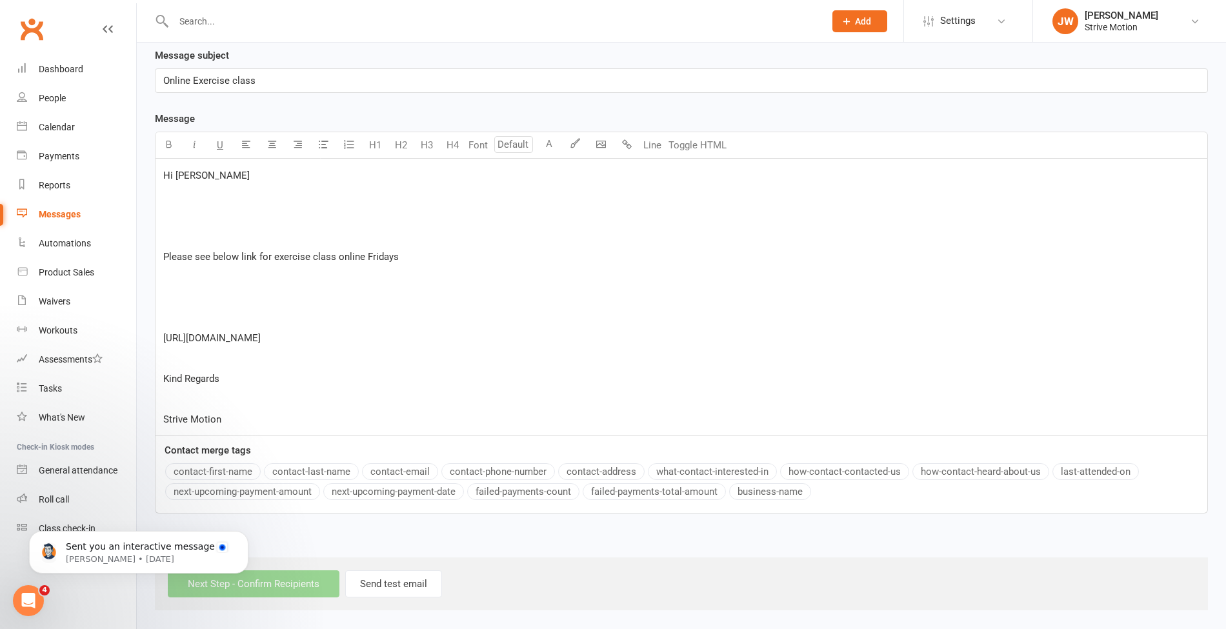
click at [604, 346] on p "[URL][DOMAIN_NAME]" at bounding box center [681, 337] width 1036 height 15
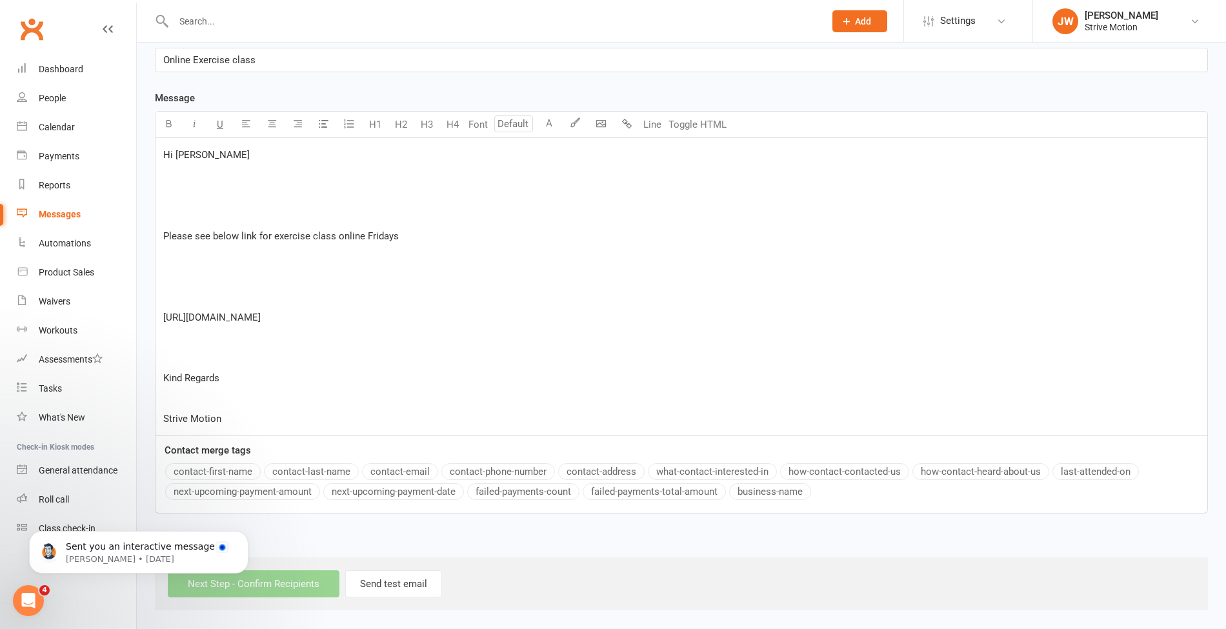
scroll to position [0, 0]
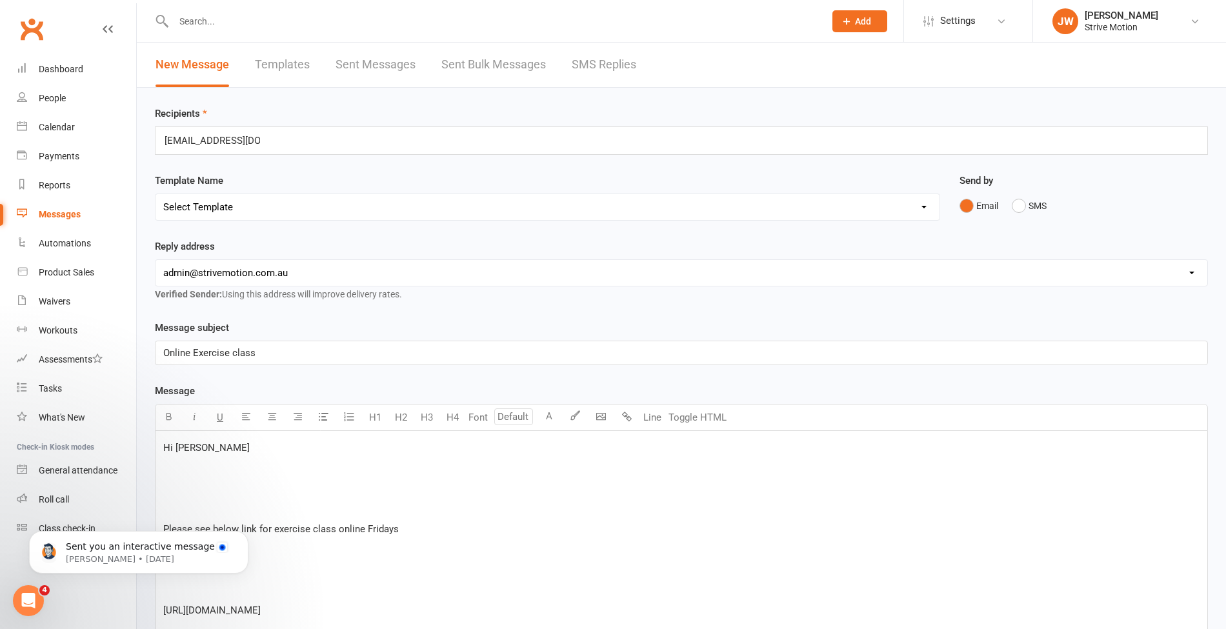
click at [270, 148] on div "[EMAIL_ADDRESS][DOMAIN_NAME] [EMAIL_ADDRESS][DOMAIN_NAME]" at bounding box center [681, 140] width 1053 height 28
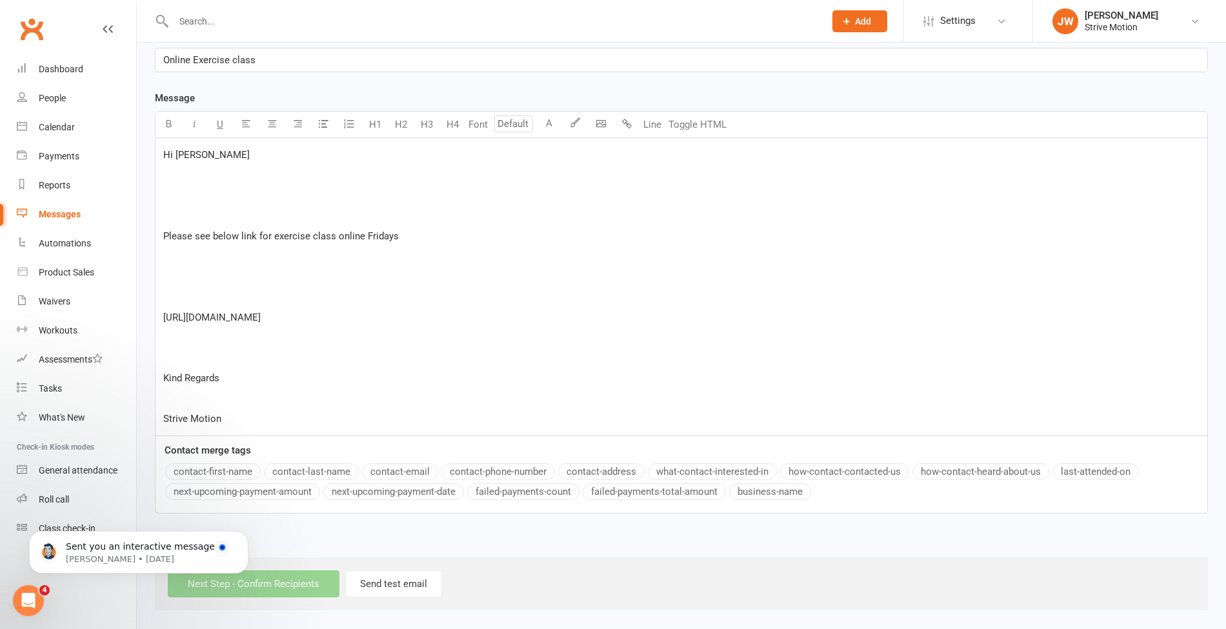
type input "[EMAIL_ADDRESS][DOMAIN_NAME]"
